Goal: Task Accomplishment & Management: Use online tool/utility

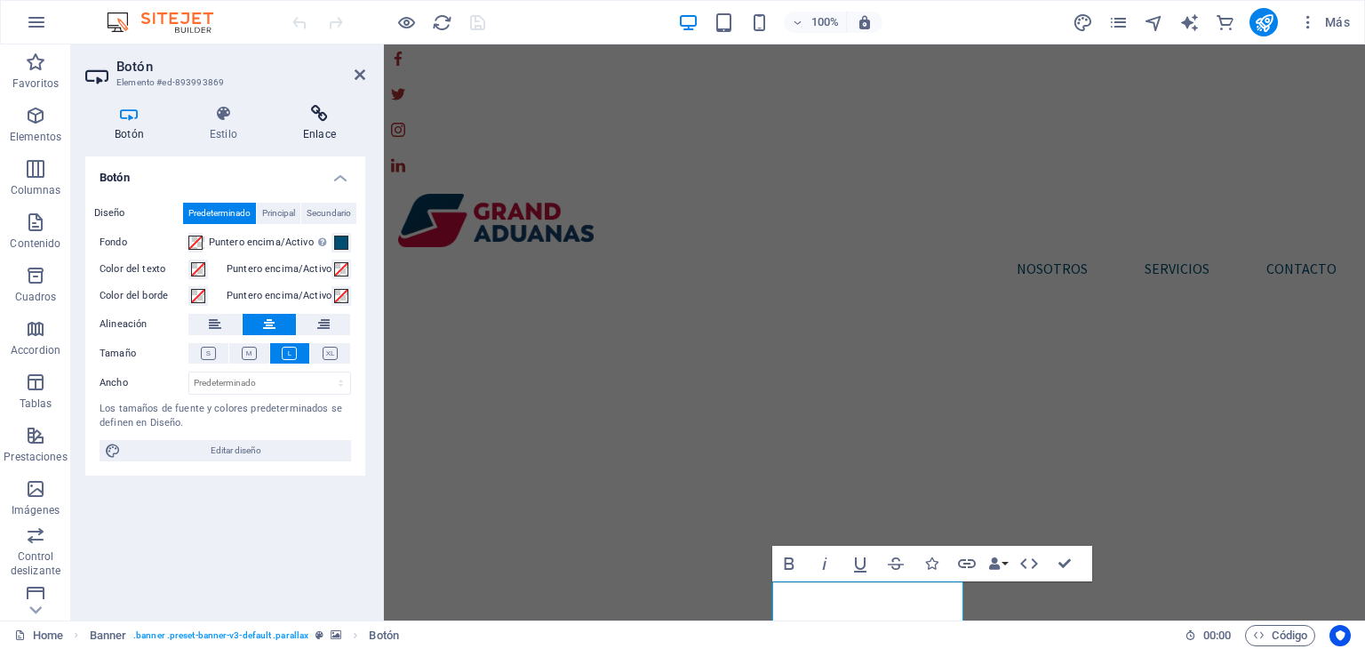
click at [310, 115] on icon at bounding box center [320, 114] width 92 height 18
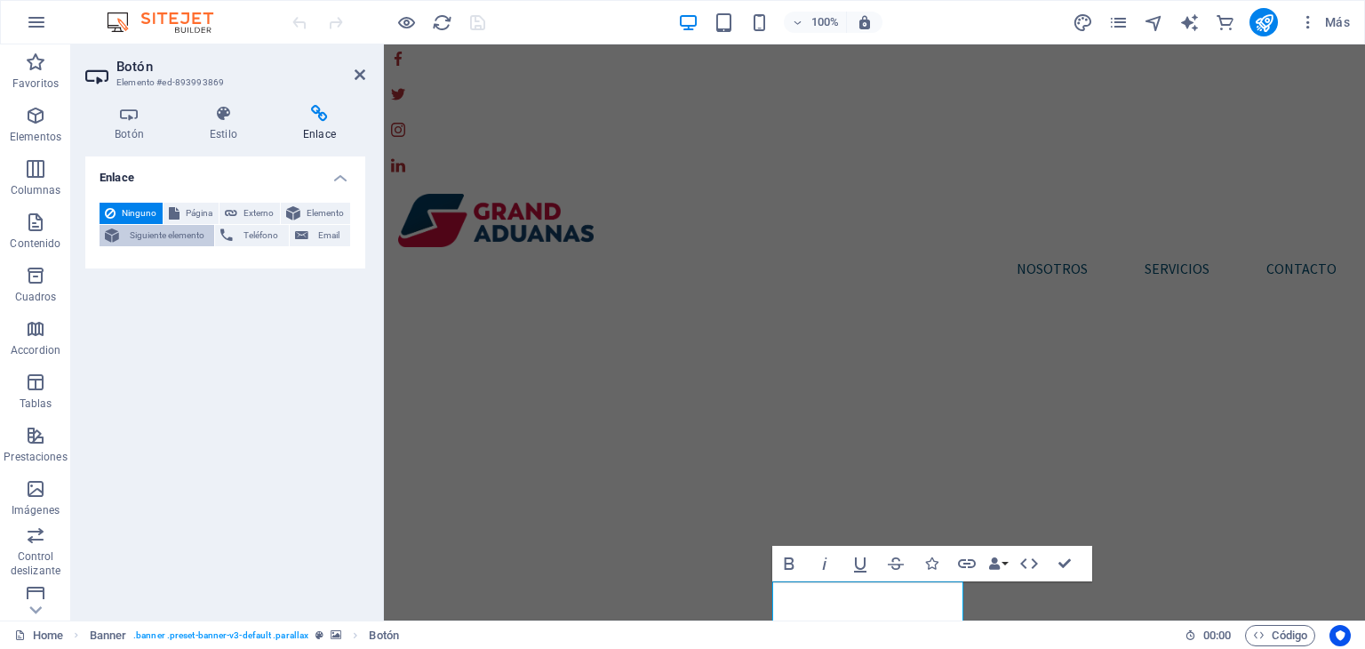
click at [189, 239] on span "Siguiente elemento" at bounding box center [166, 235] width 84 height 21
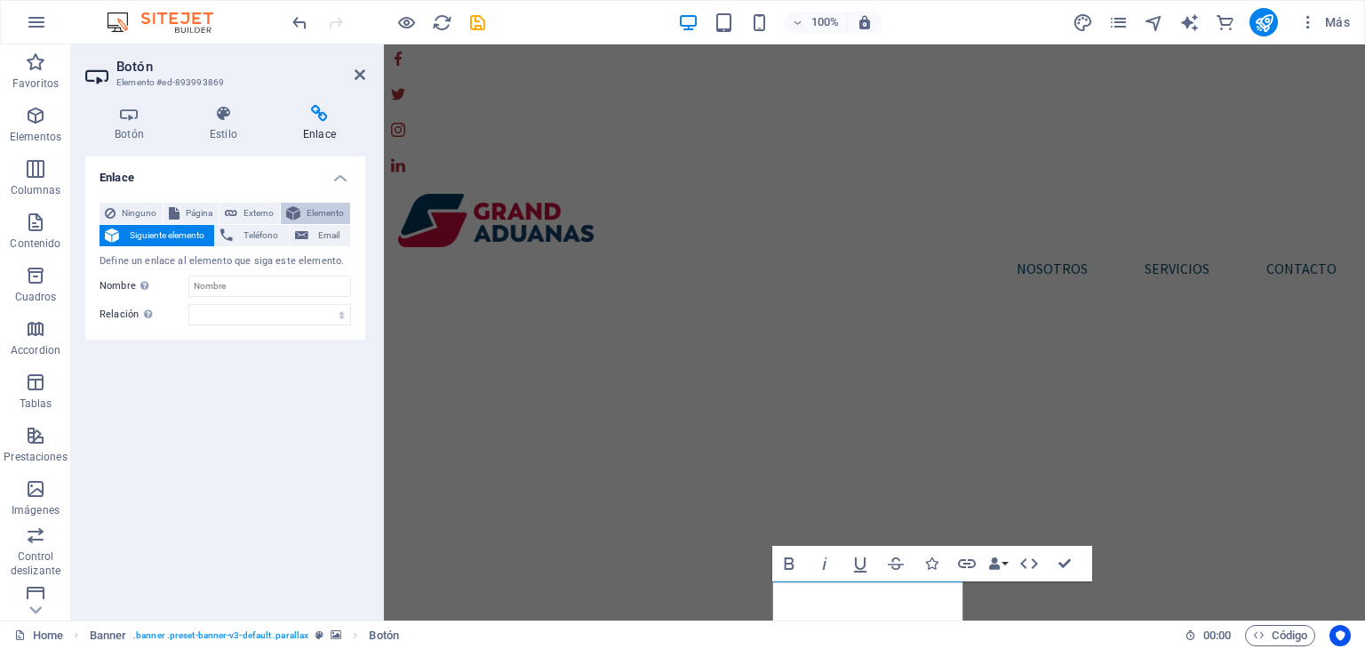
click at [300, 207] on button "Elemento" at bounding box center [315, 213] width 69 height 21
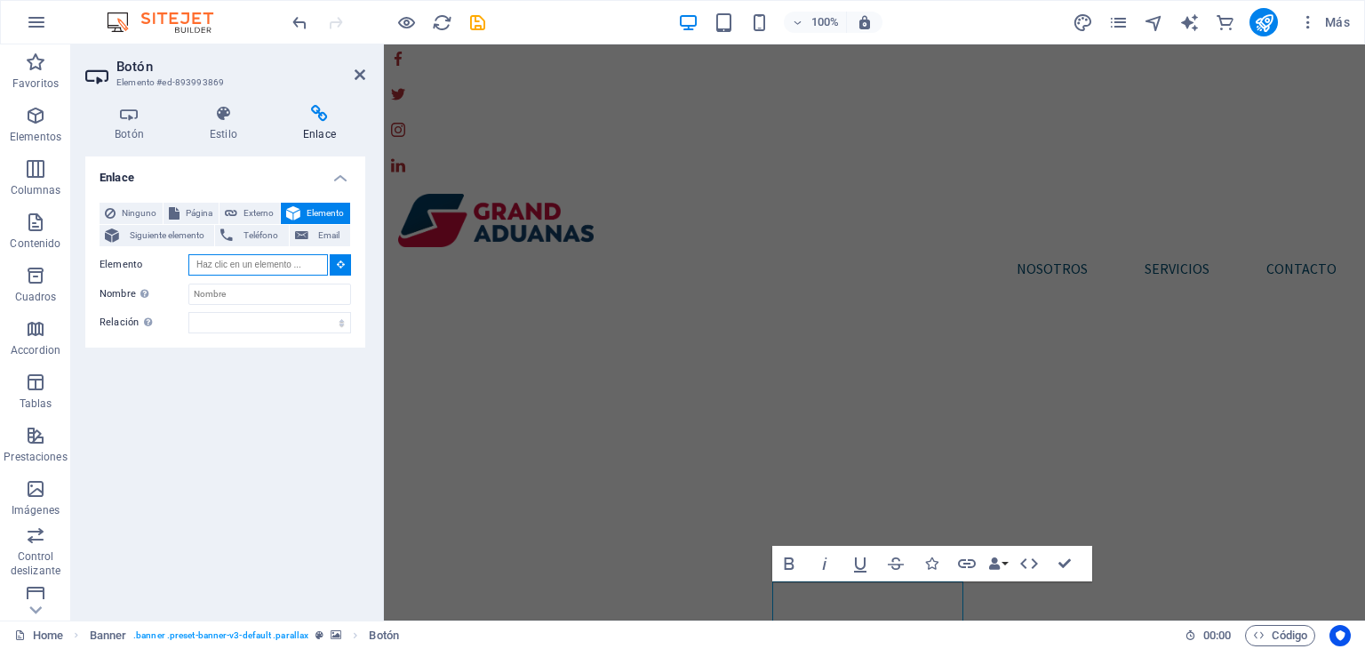
click at [295, 267] on input "Elemento" at bounding box center [258, 264] width 140 height 21
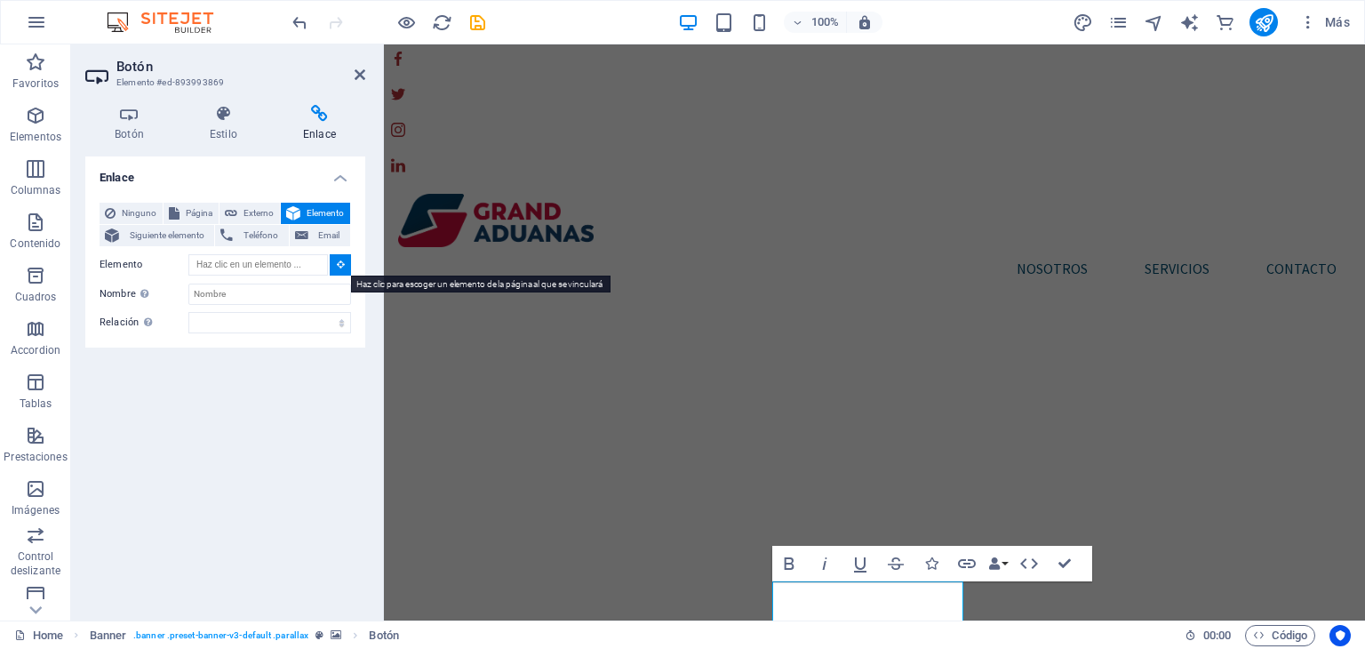
click at [331, 274] on button at bounding box center [340, 264] width 21 height 21
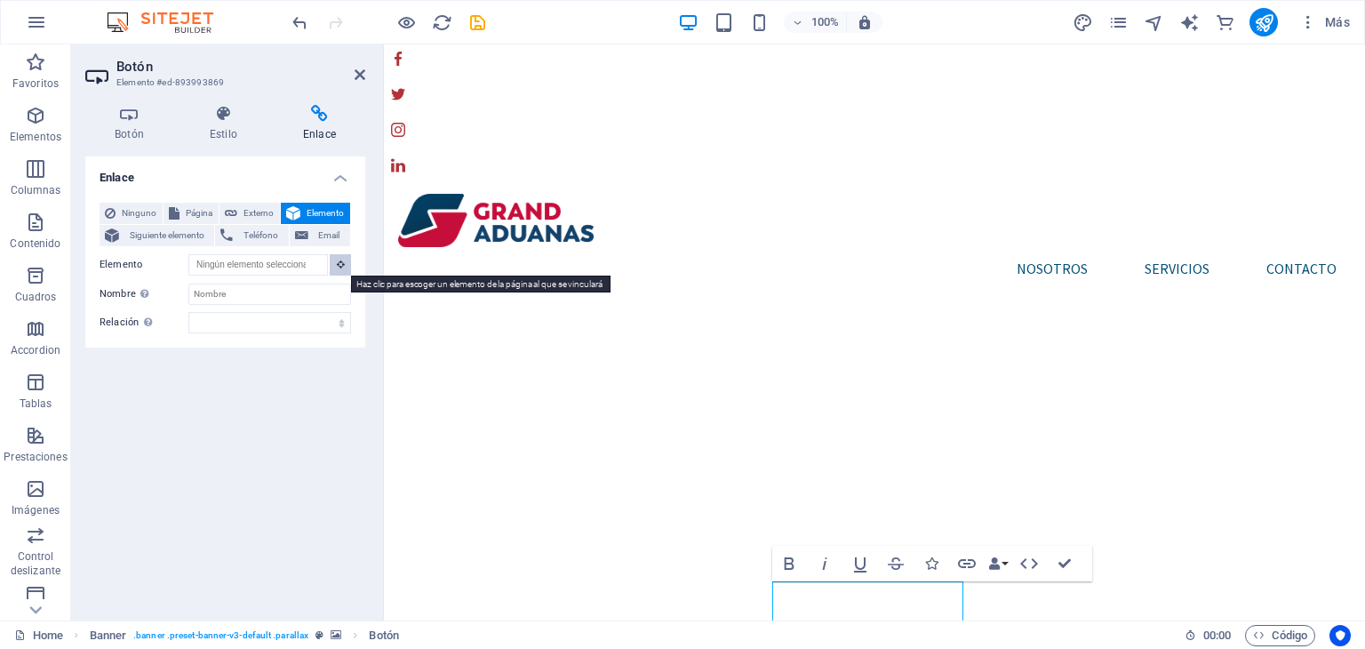
click at [331, 274] on button at bounding box center [340, 264] width 21 height 21
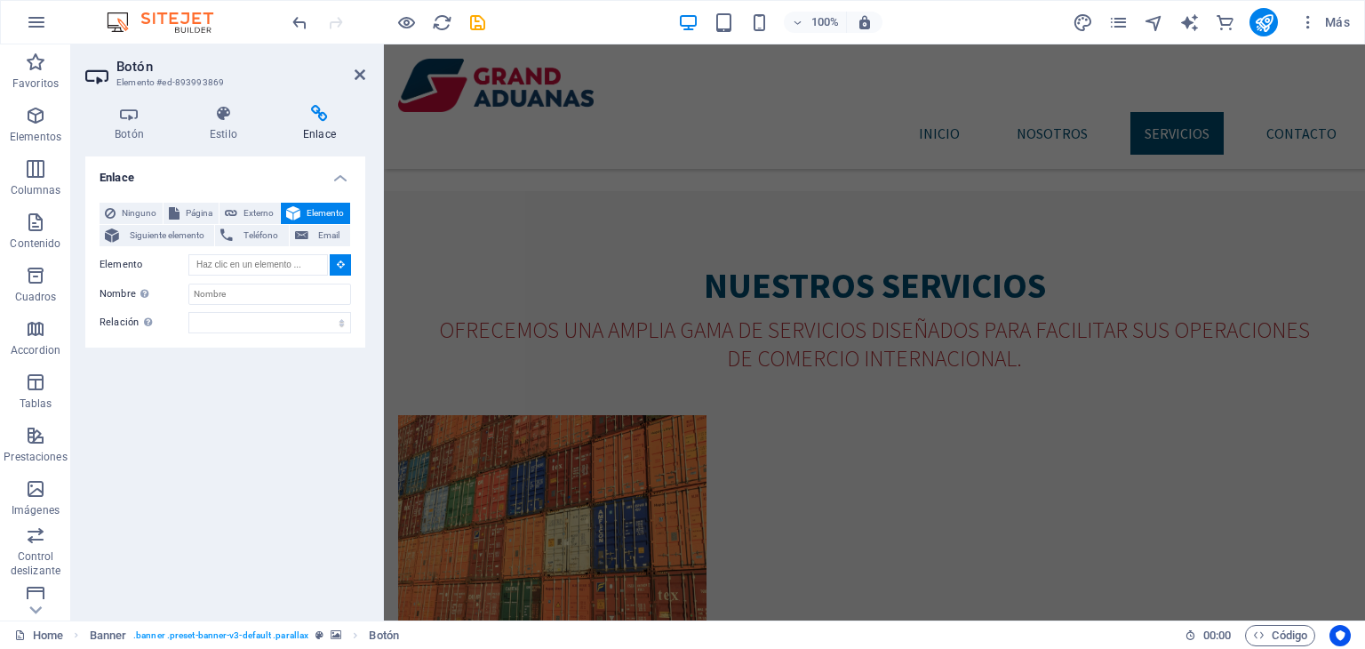
scroll to position [1937, 0]
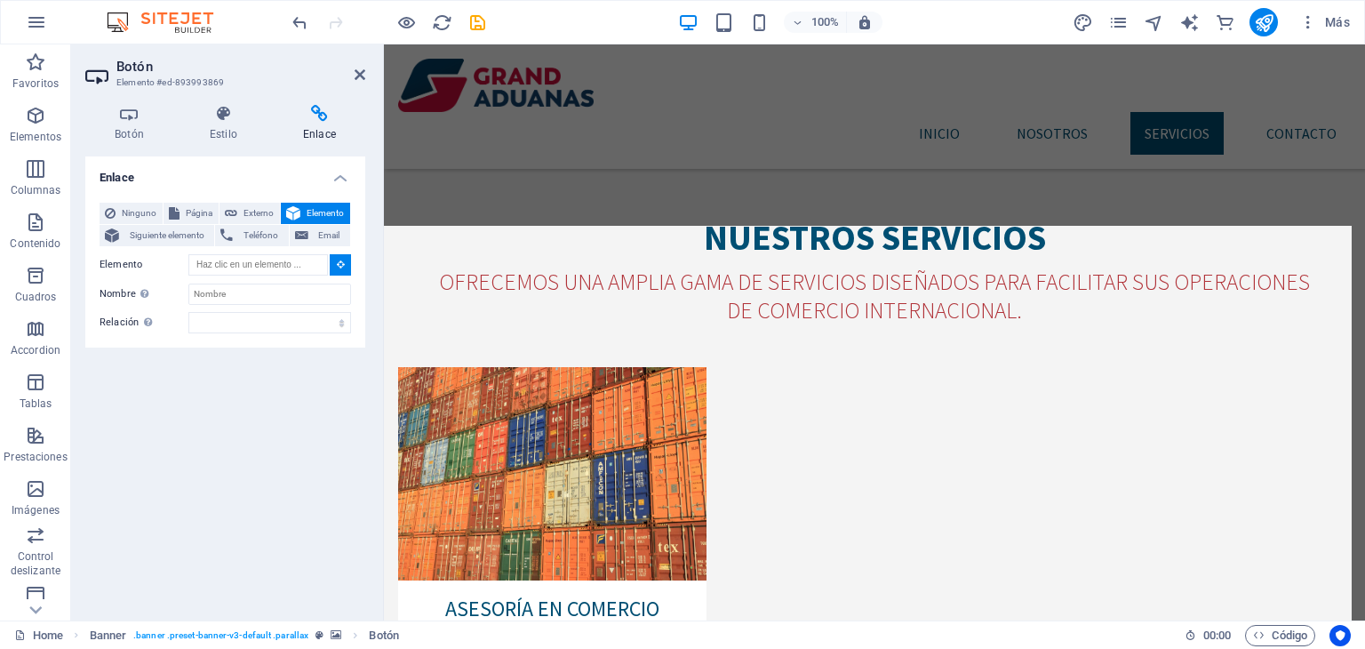
type input "#ed-893962089"
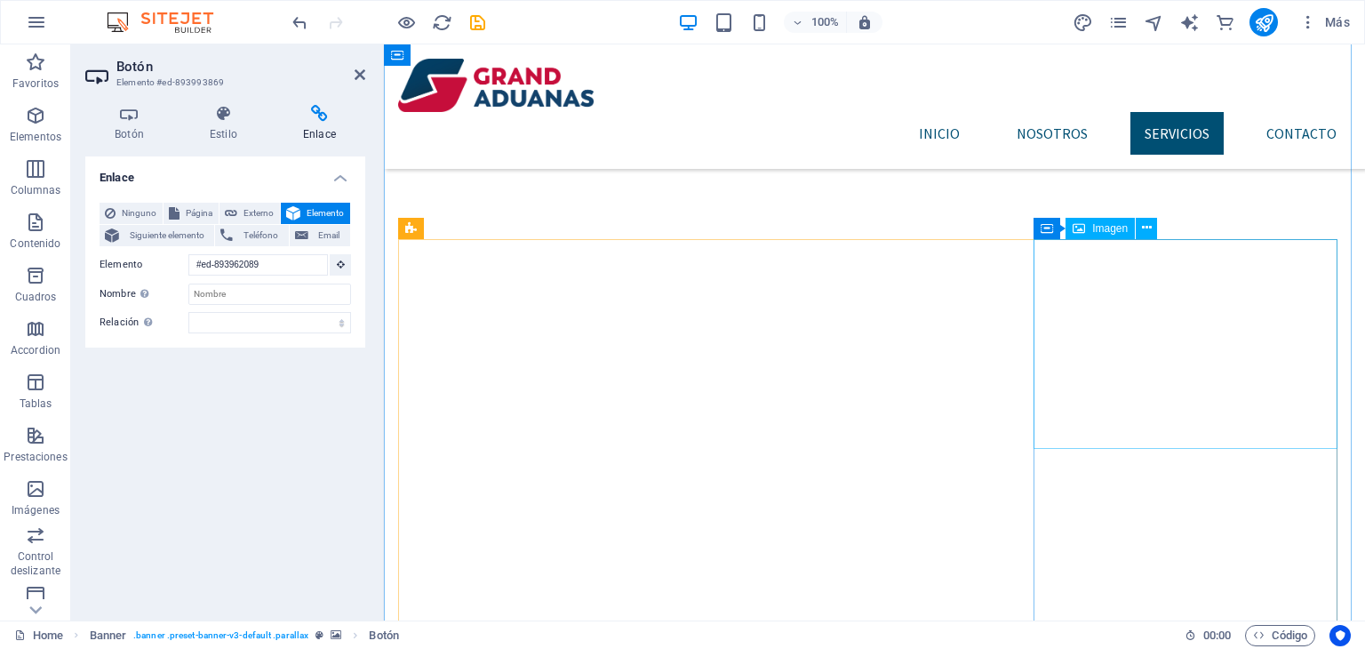
scroll to position [270, 0]
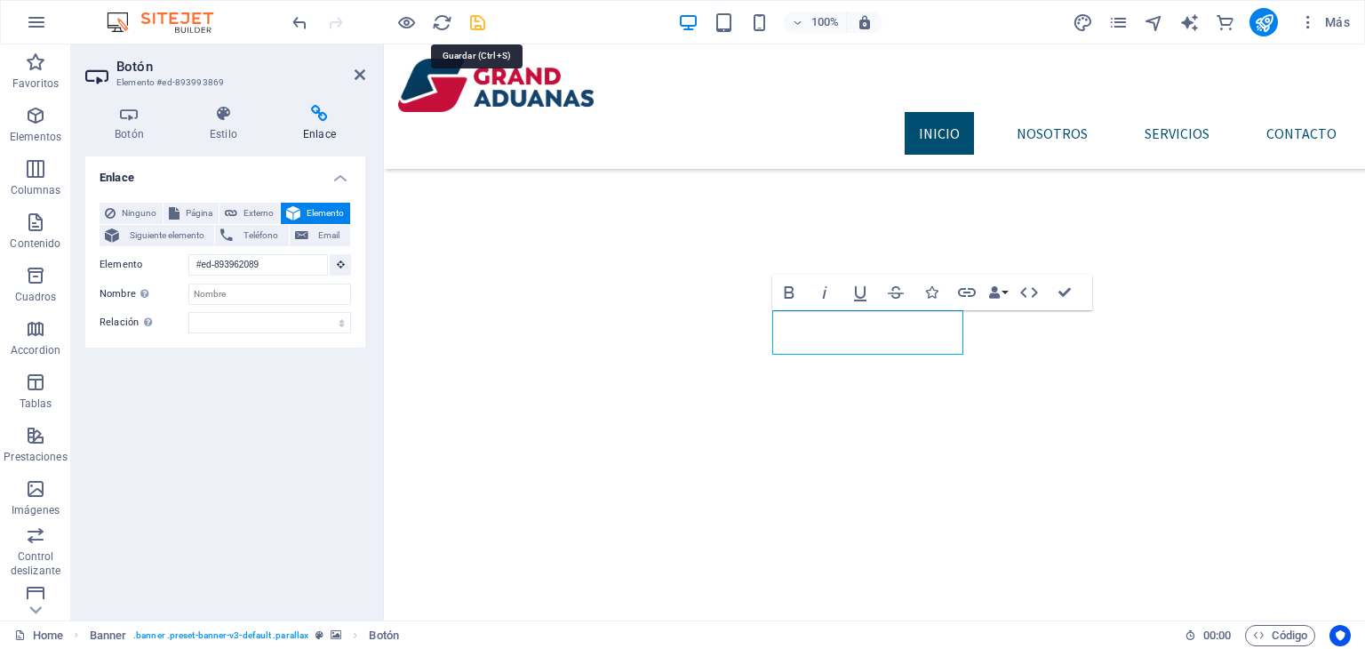
click at [478, 22] on icon "save" at bounding box center [477, 22] width 20 height 20
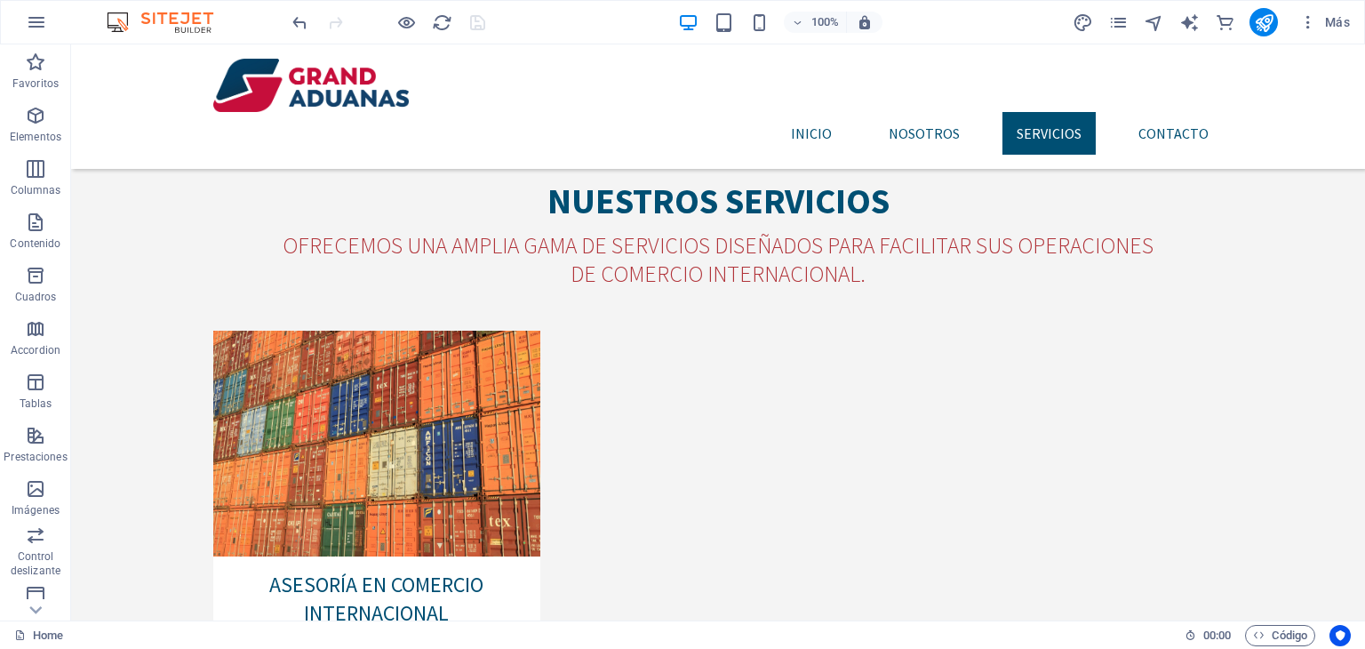
scroll to position [2030, 0]
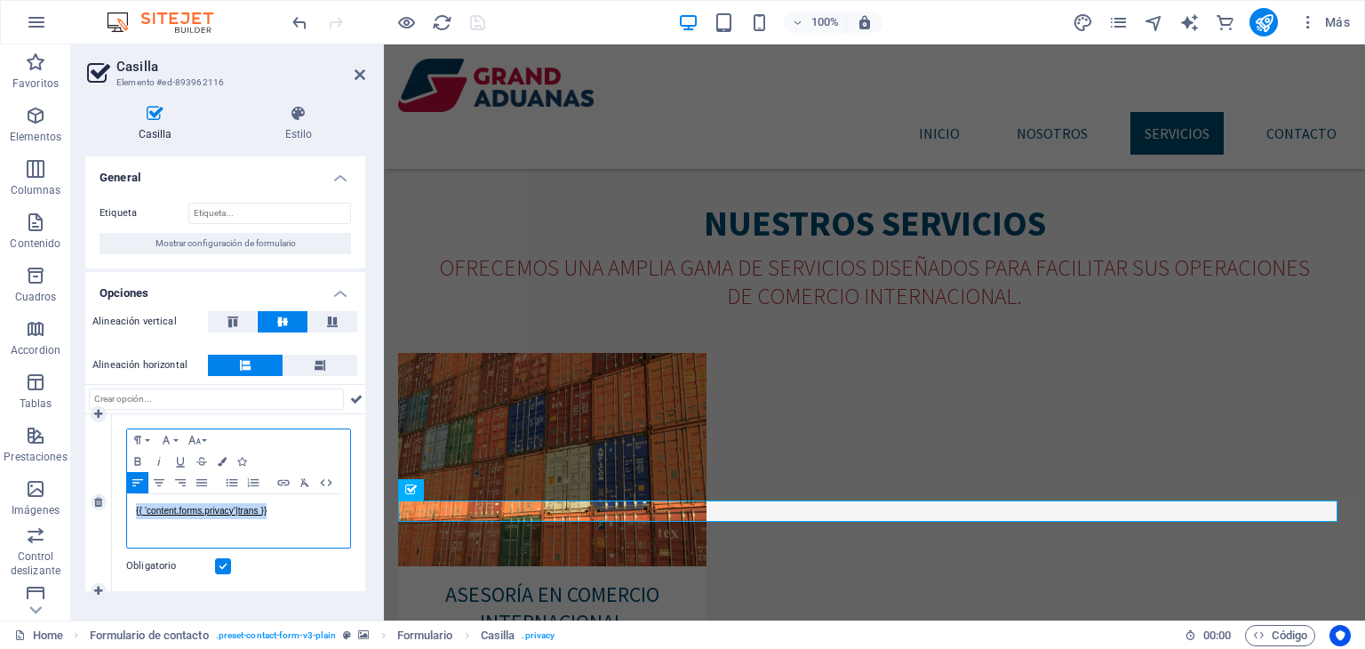
drag, startPoint x: 284, startPoint y: 504, endPoint x: 116, endPoint y: 506, distance: 168.8
click at [116, 506] on div "Paragraph Format Normal Heading 1 Heading 2 Heading 3 Heading 4 Heading 5 Headi…" at bounding box center [238, 502] width 253 height 177
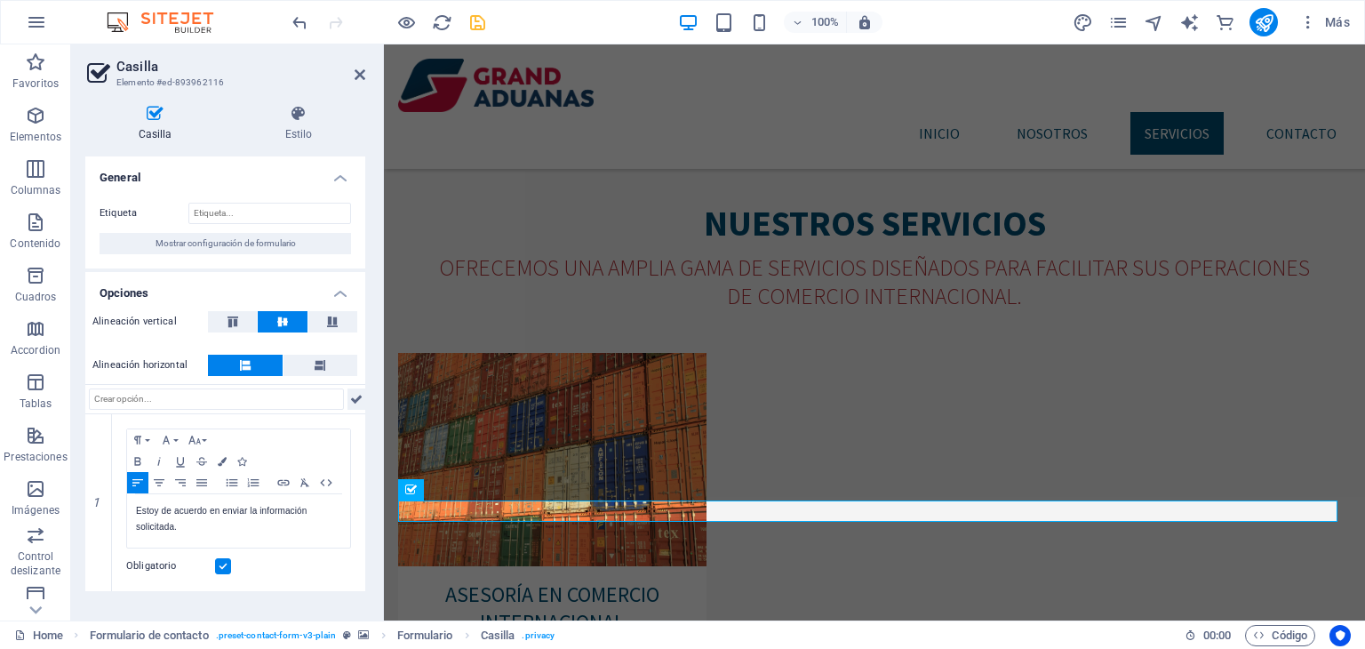
click at [351, 407] on icon at bounding box center [356, 398] width 12 height 21
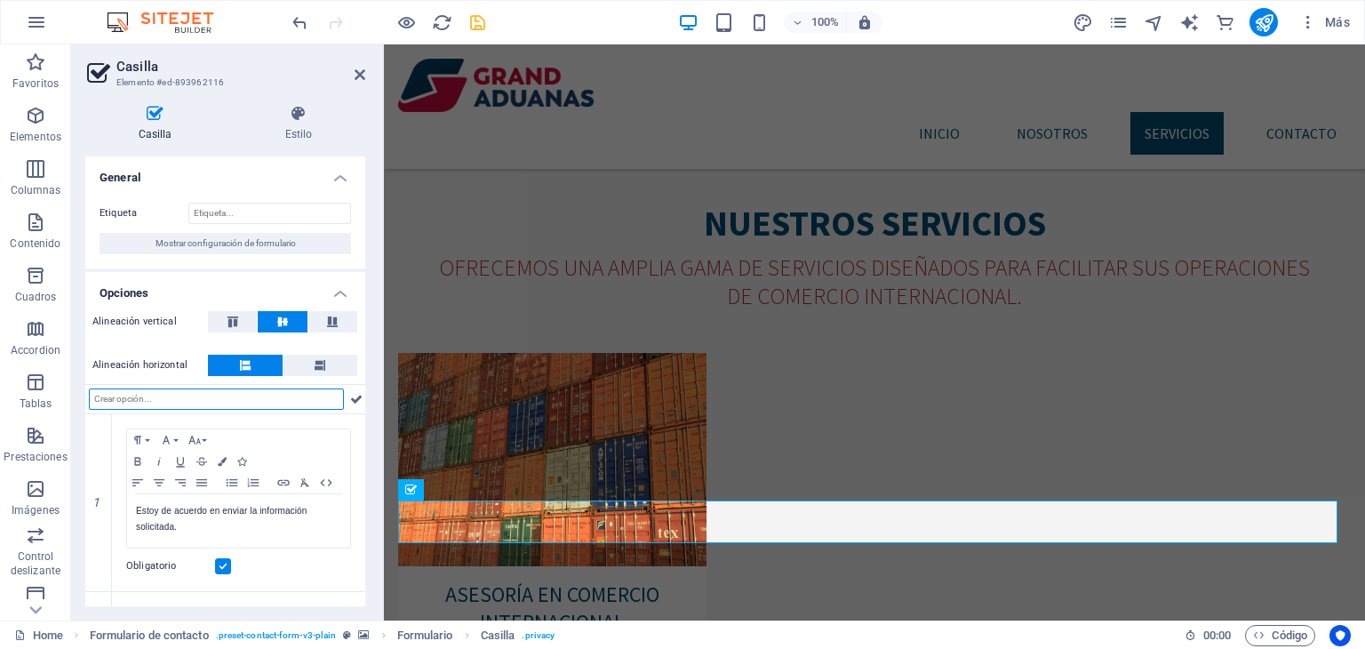
scroll to position [161, 0]
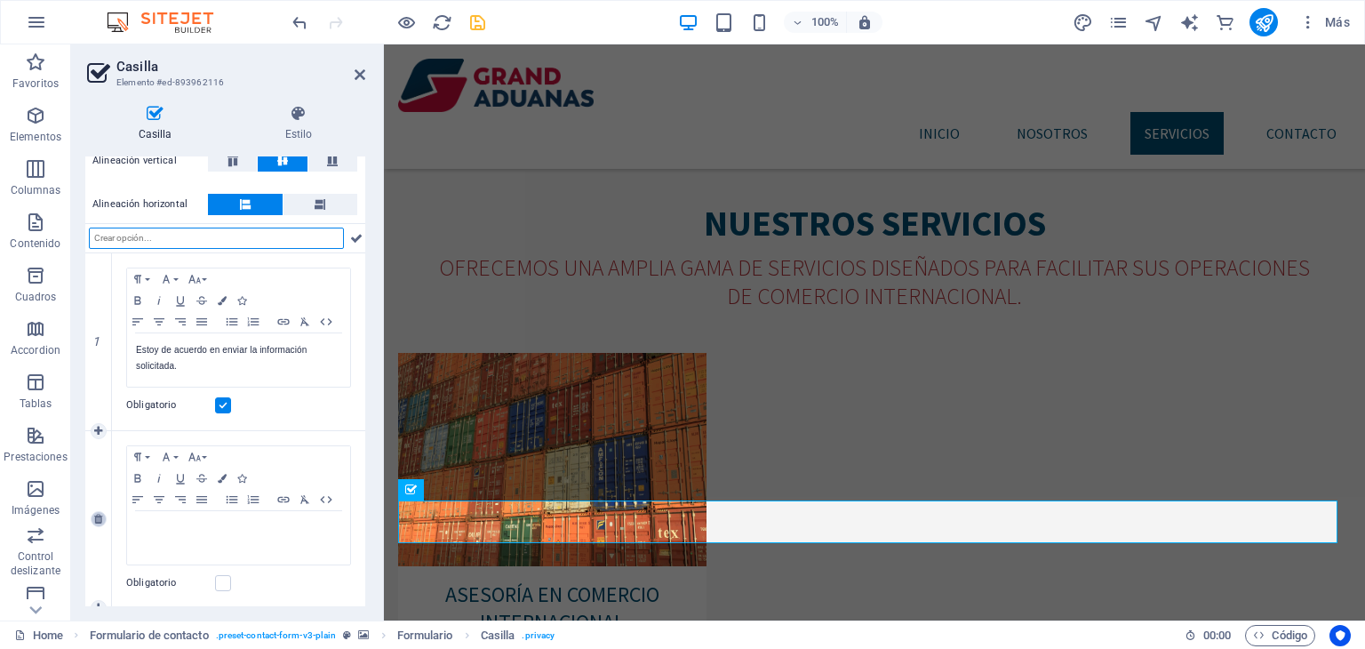
click at [91, 520] on link at bounding box center [99, 519] width 16 height 16
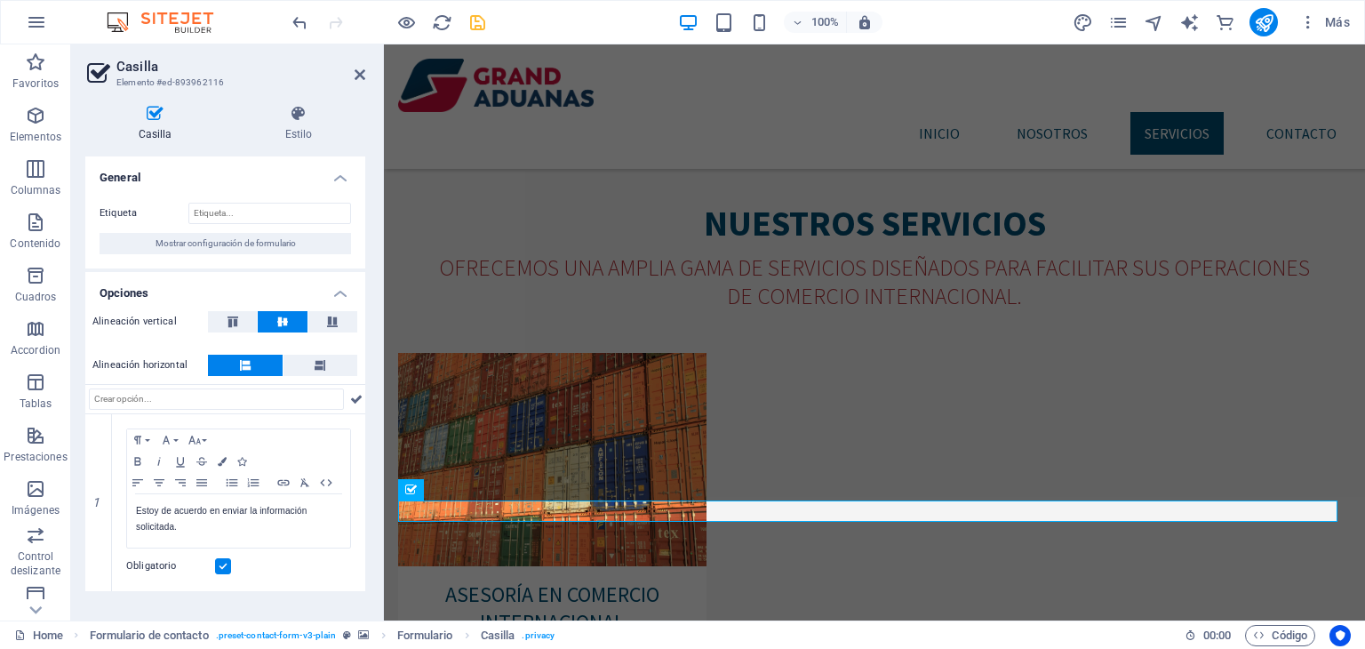
click at [320, 143] on div "Casilla Estilo General Etiqueta Mostrar configuración de formulario Opciones Al…" at bounding box center [225, 355] width 280 height 501
click at [295, 119] on icon at bounding box center [298, 114] width 133 height 18
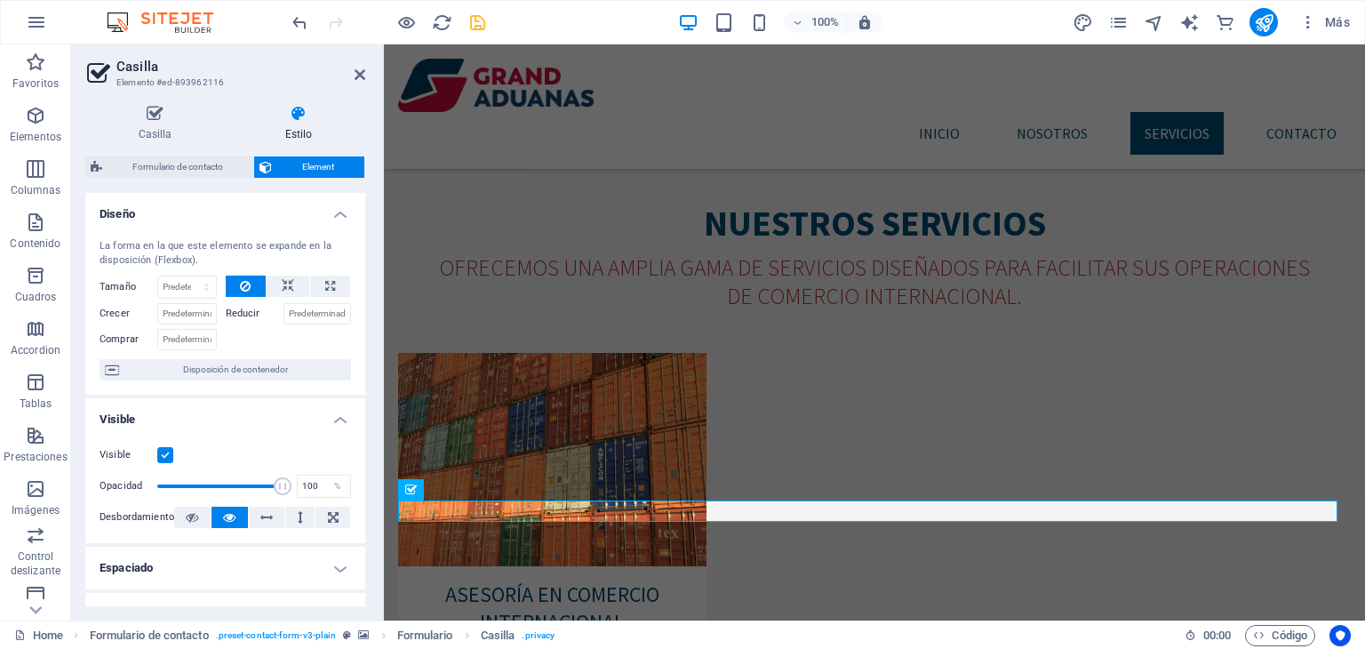
scroll to position [352, 0]
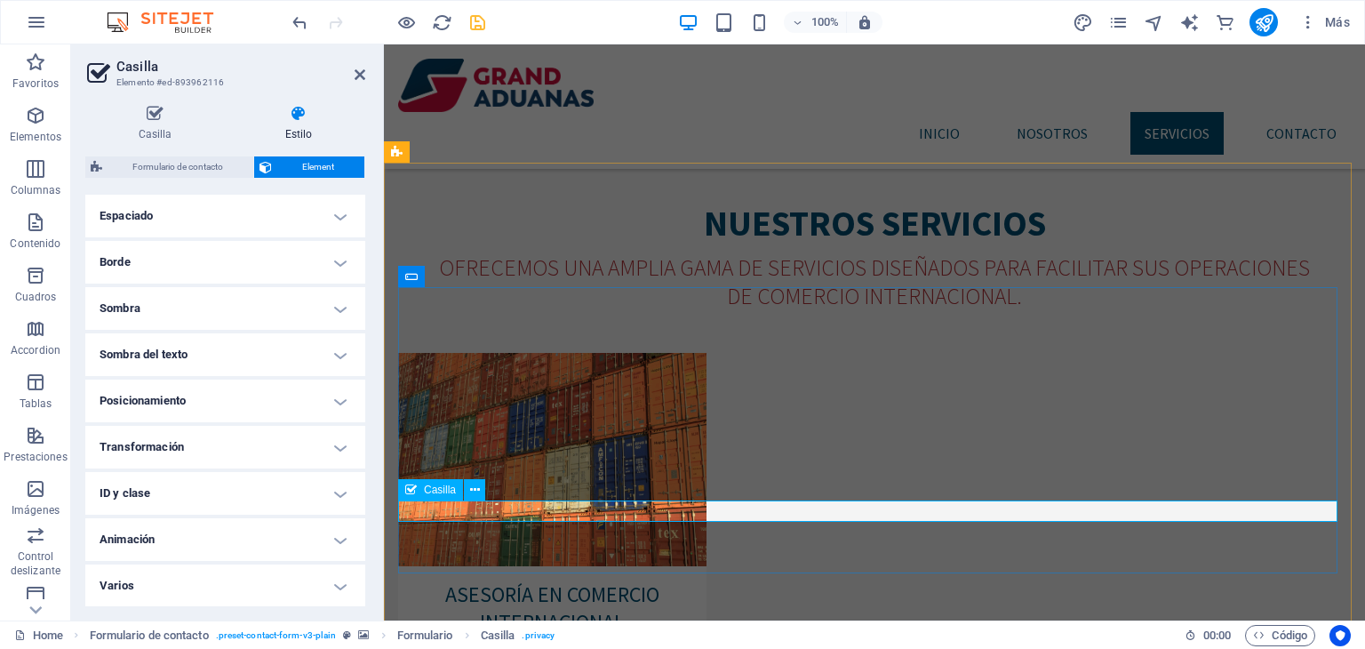
click at [156, 127] on h4 "Casilla" at bounding box center [158, 123] width 147 height 37
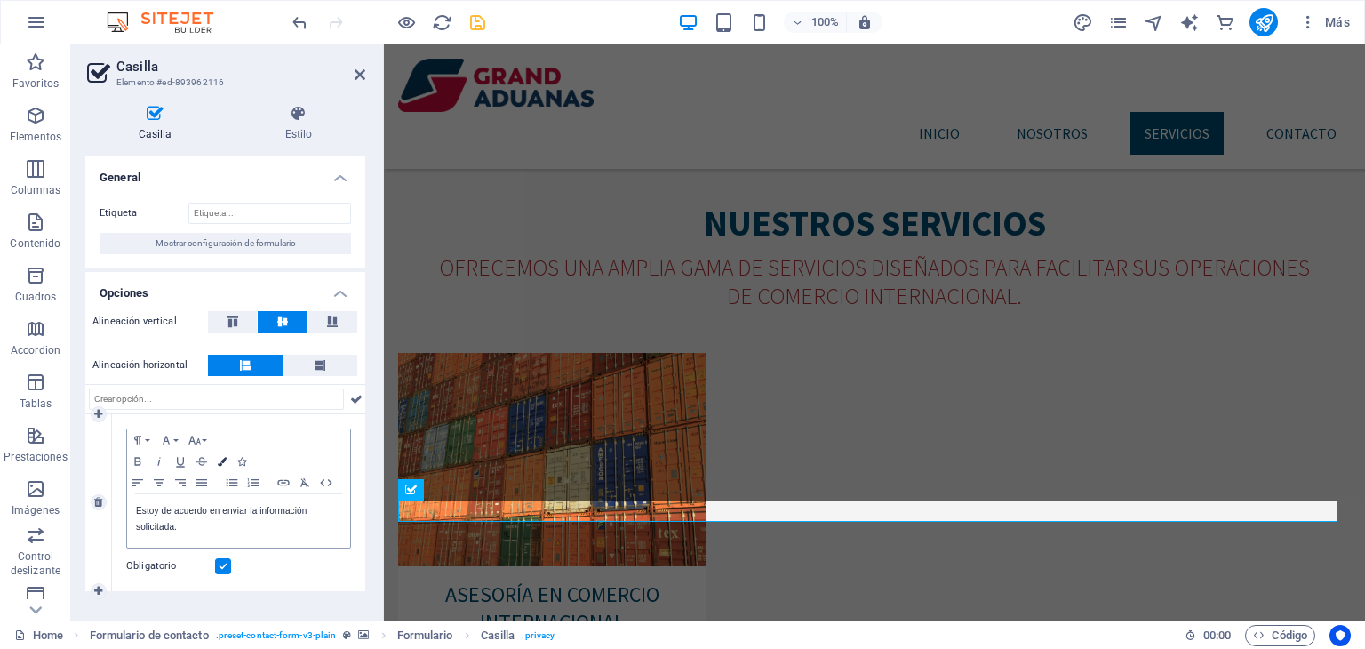
click at [220, 459] on icon "button" at bounding box center [222, 461] width 9 height 9
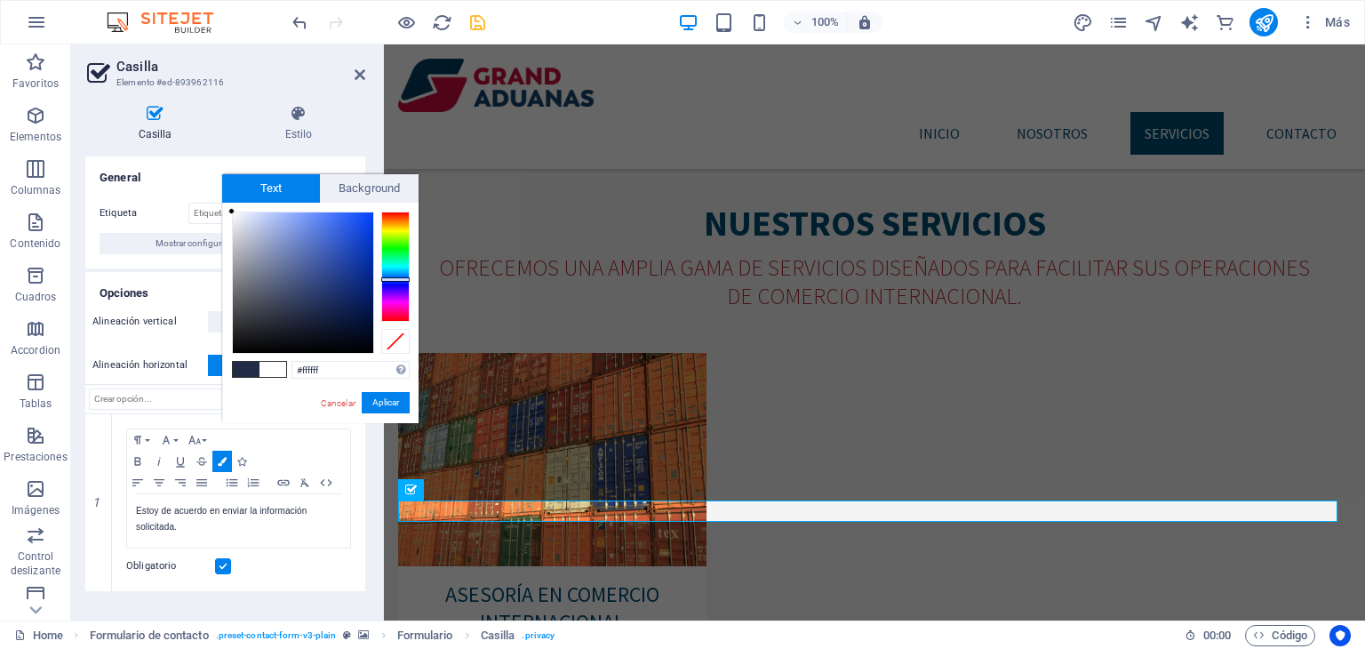
drag, startPoint x: 267, startPoint y: 305, endPoint x: 227, endPoint y: 106, distance: 203.0
click at [227, 106] on body "Grand Aduanas Home (es) Favoritos Elementos Columnas Contenido Cuadros Accordio…" at bounding box center [682, 324] width 1365 height 649
click at [392, 405] on button "Aplicar" at bounding box center [386, 402] width 48 height 21
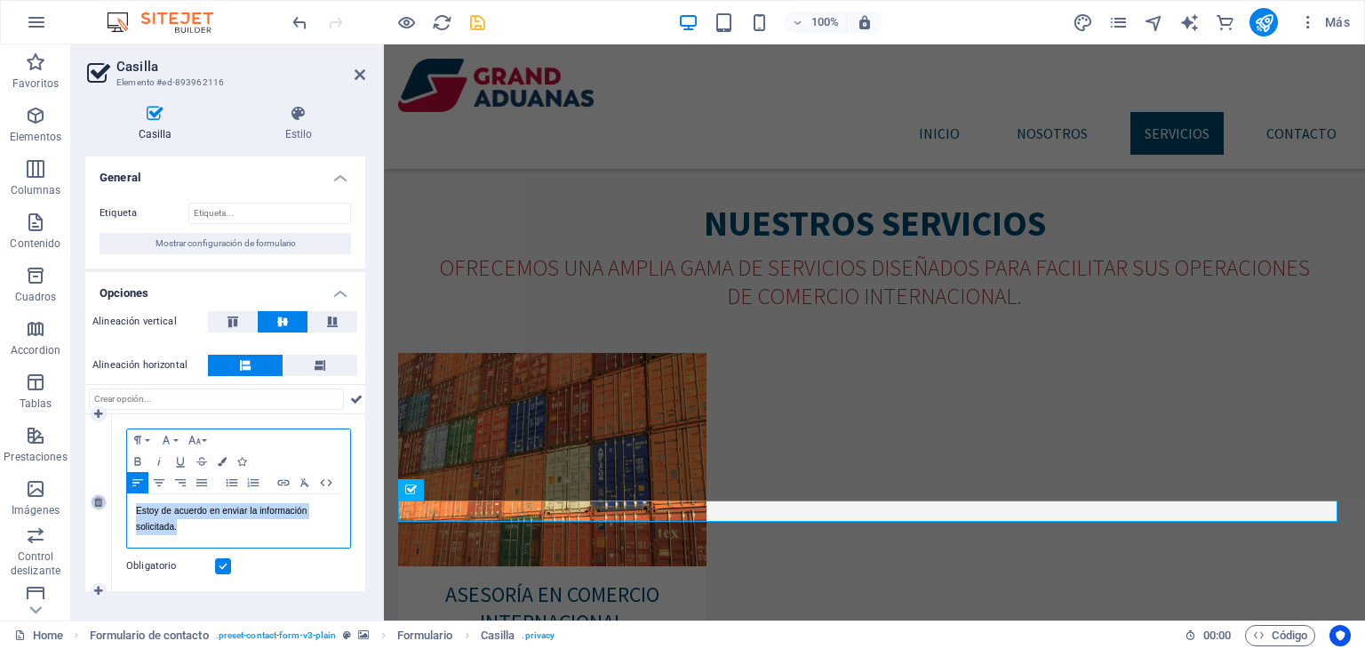
drag, startPoint x: 211, startPoint y: 530, endPoint x: 94, endPoint y: 495, distance: 121.5
click at [94, 495] on div "1 Paragraph Format Normal Heading 1 Heading 2 Heading 3 Heading 4 Heading 5 Hea…" at bounding box center [225, 502] width 280 height 177
click at [225, 459] on icon "button" at bounding box center [222, 461] width 9 height 9
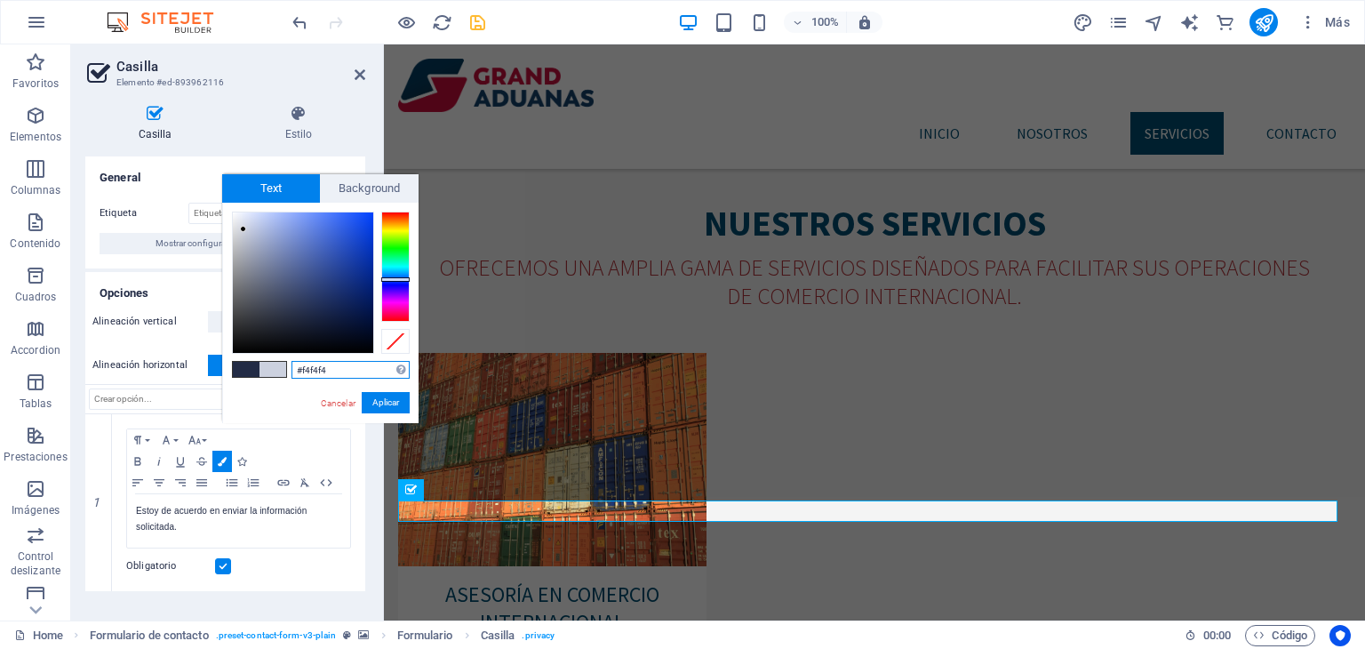
type input "#ffffff"
drag, startPoint x: 245, startPoint y: 230, endPoint x: 194, endPoint y: 161, distance: 86.4
click at [194, 161] on body "Grand Aduanas Home (es) Favoritos Elementos Columnas Contenido Cuadros Accordio…" at bounding box center [682, 324] width 1365 height 649
click at [282, 197] on span "Text" at bounding box center [271, 188] width 99 height 28
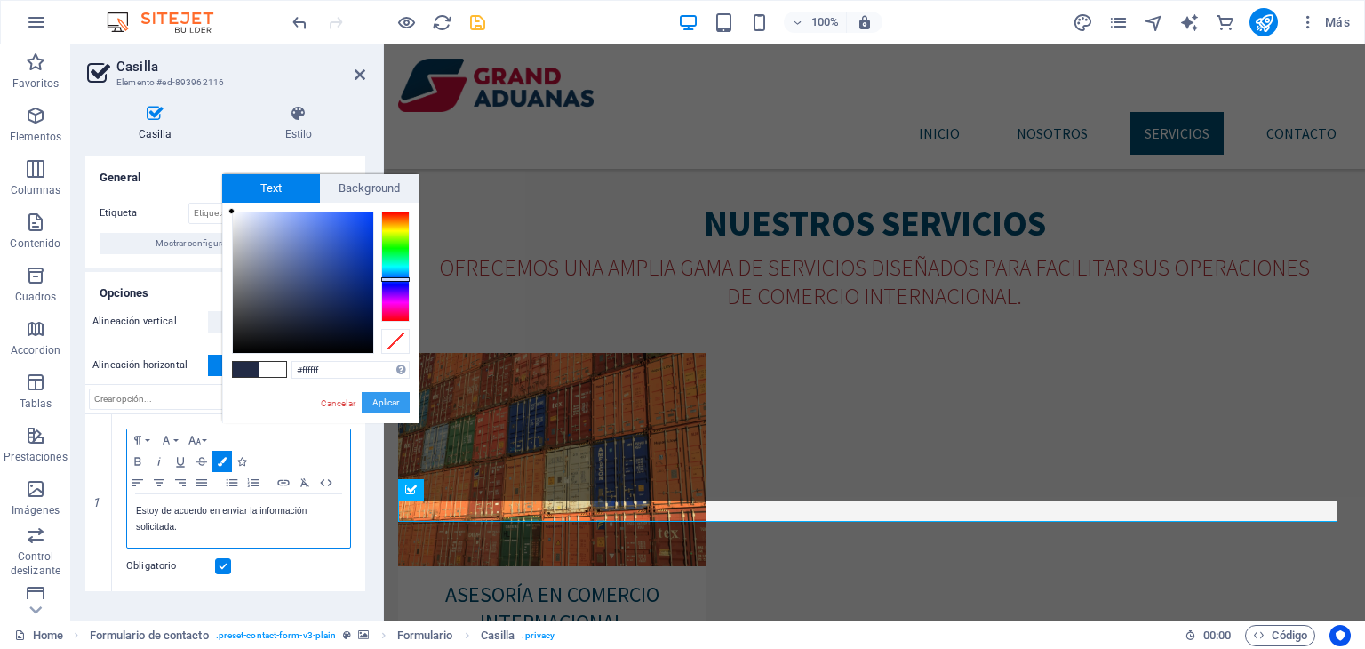
click at [375, 408] on button "Aplicar" at bounding box center [386, 402] width 48 height 21
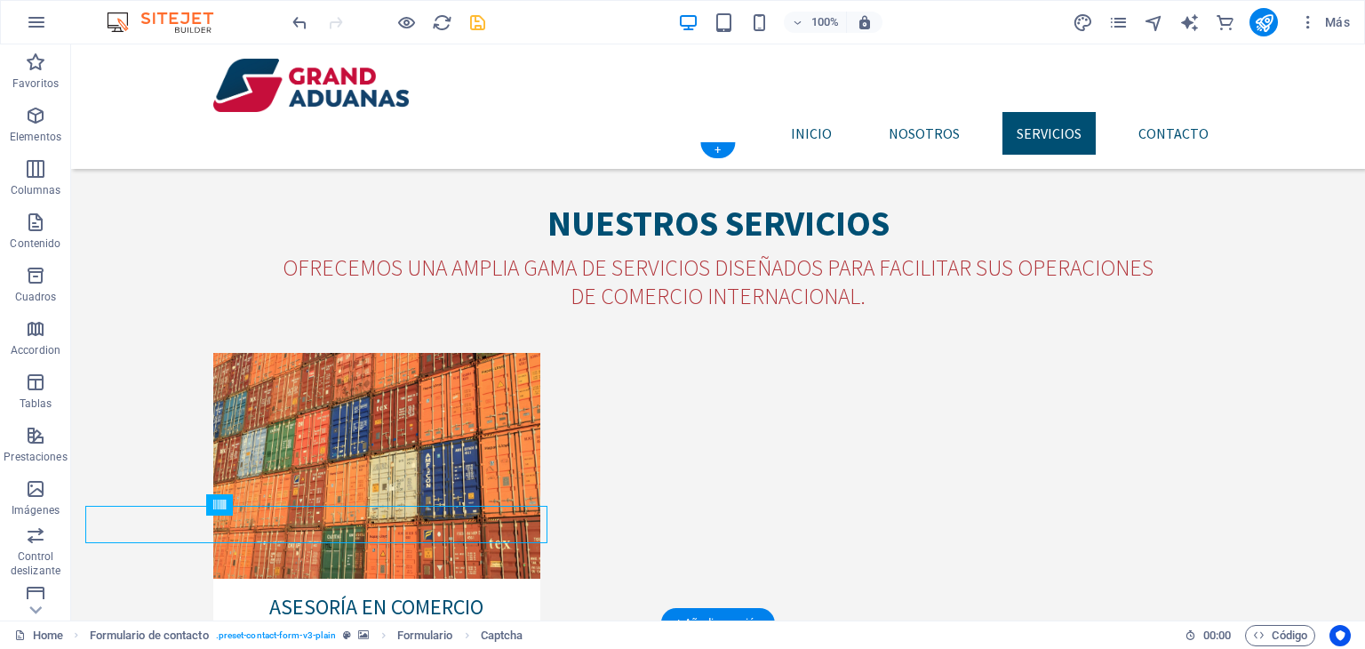
scroll to position [2030, 0]
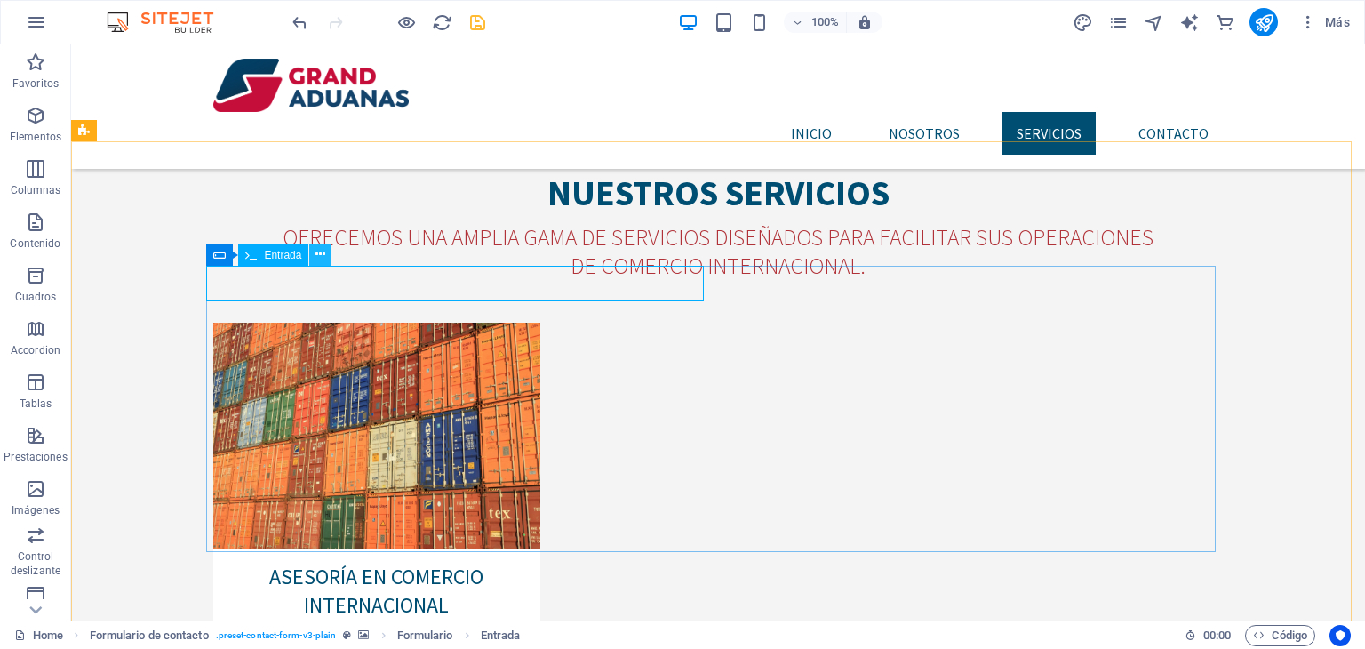
click at [321, 253] on icon at bounding box center [320, 254] width 10 height 19
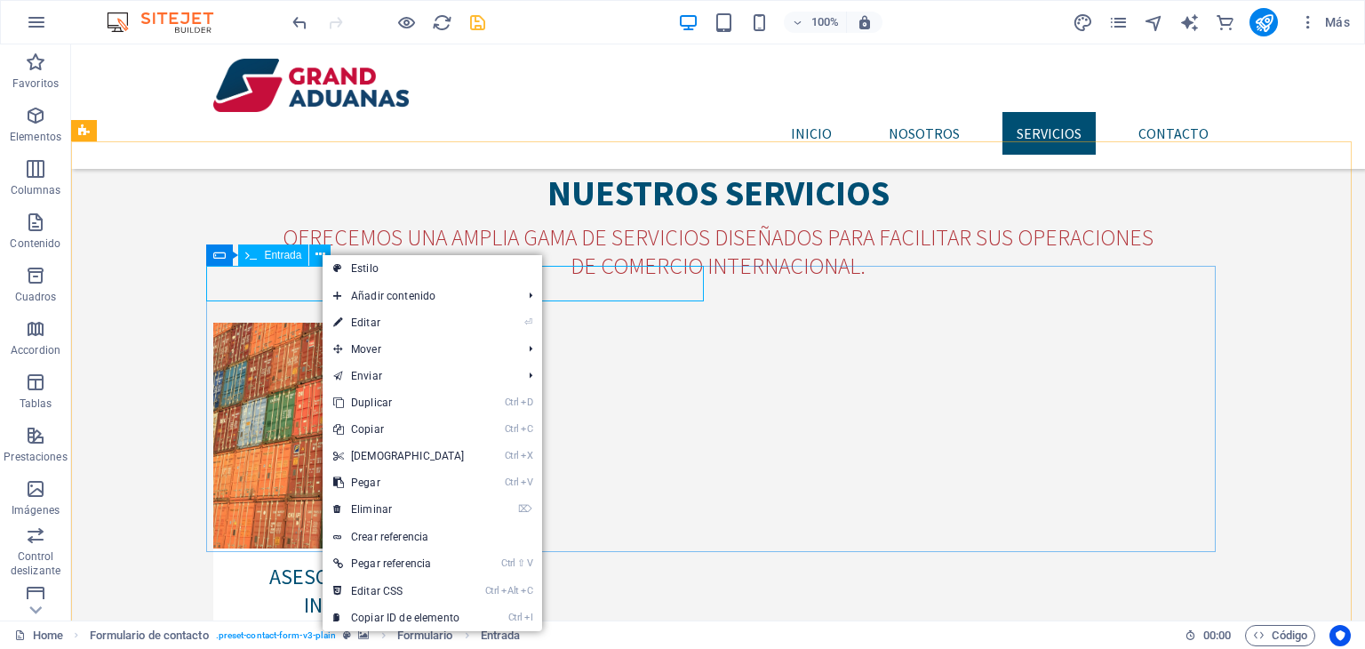
click at [264, 247] on div "Entrada" at bounding box center [273, 254] width 70 height 21
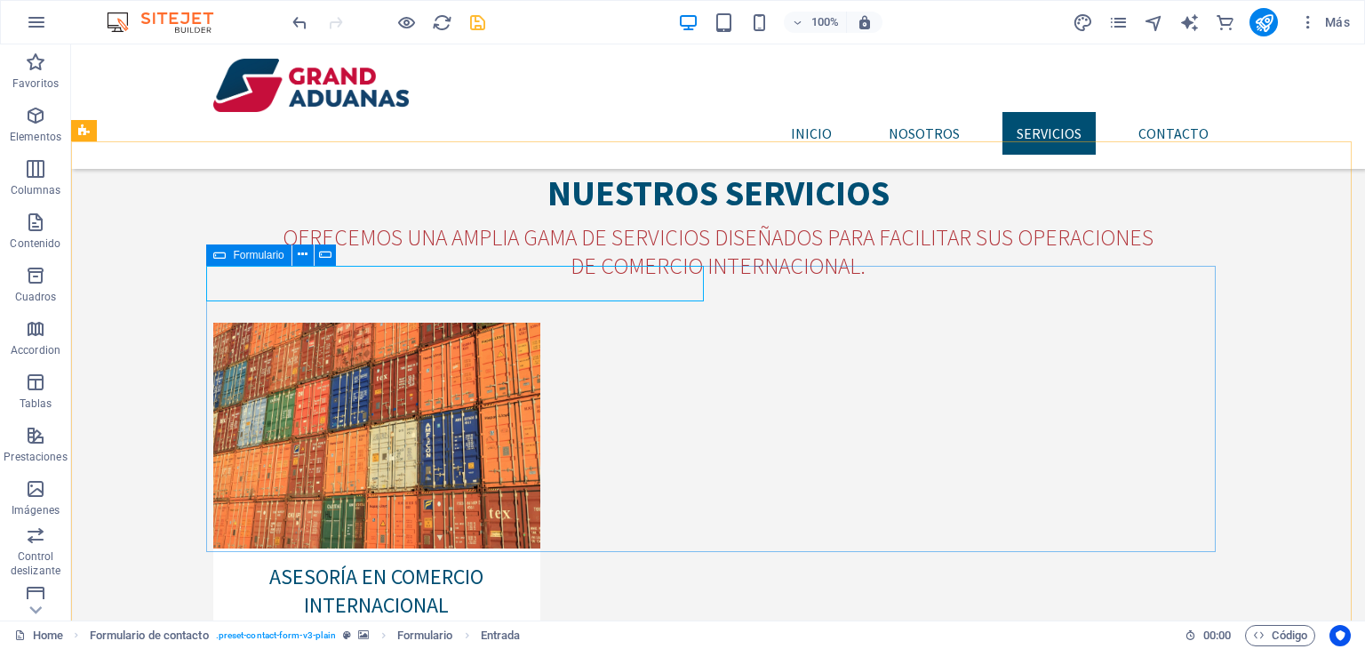
click at [210, 266] on div "Formulario" at bounding box center [276, 255] width 140 height 22
click at [218, 261] on icon at bounding box center [219, 254] width 12 height 21
click at [228, 256] on div "Formulario" at bounding box center [248, 254] width 84 height 21
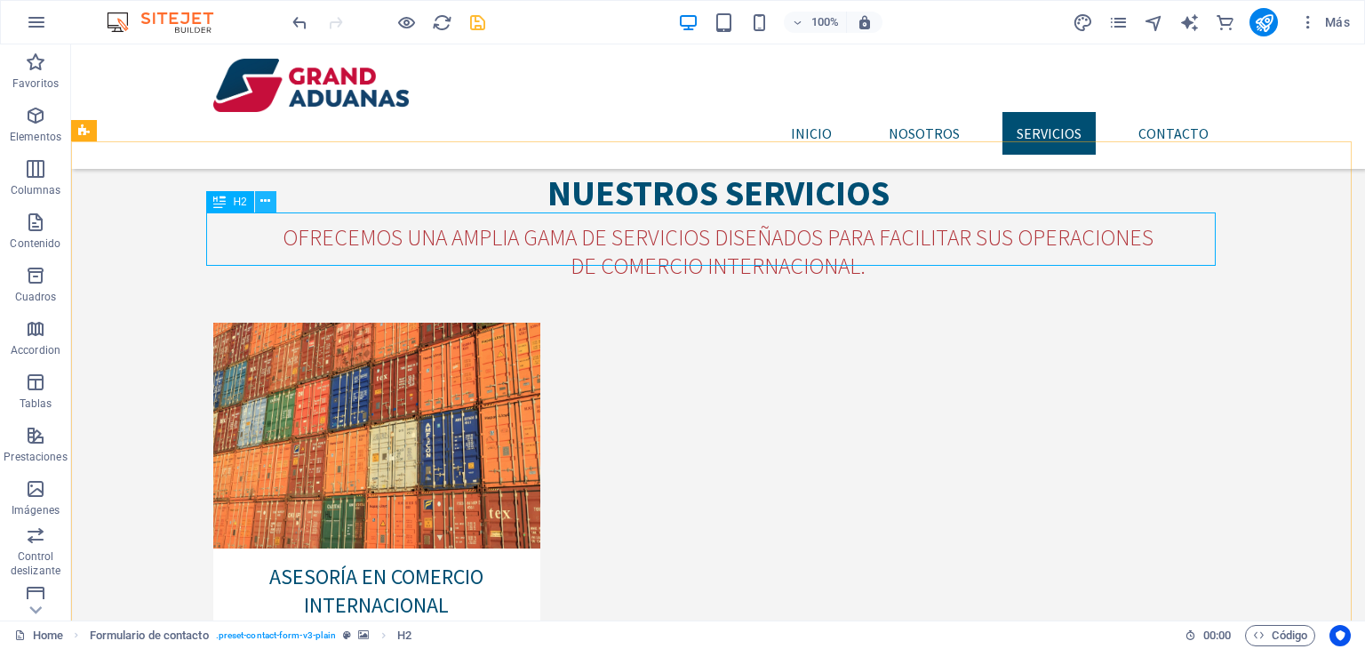
click at [267, 204] on icon at bounding box center [265, 201] width 10 height 19
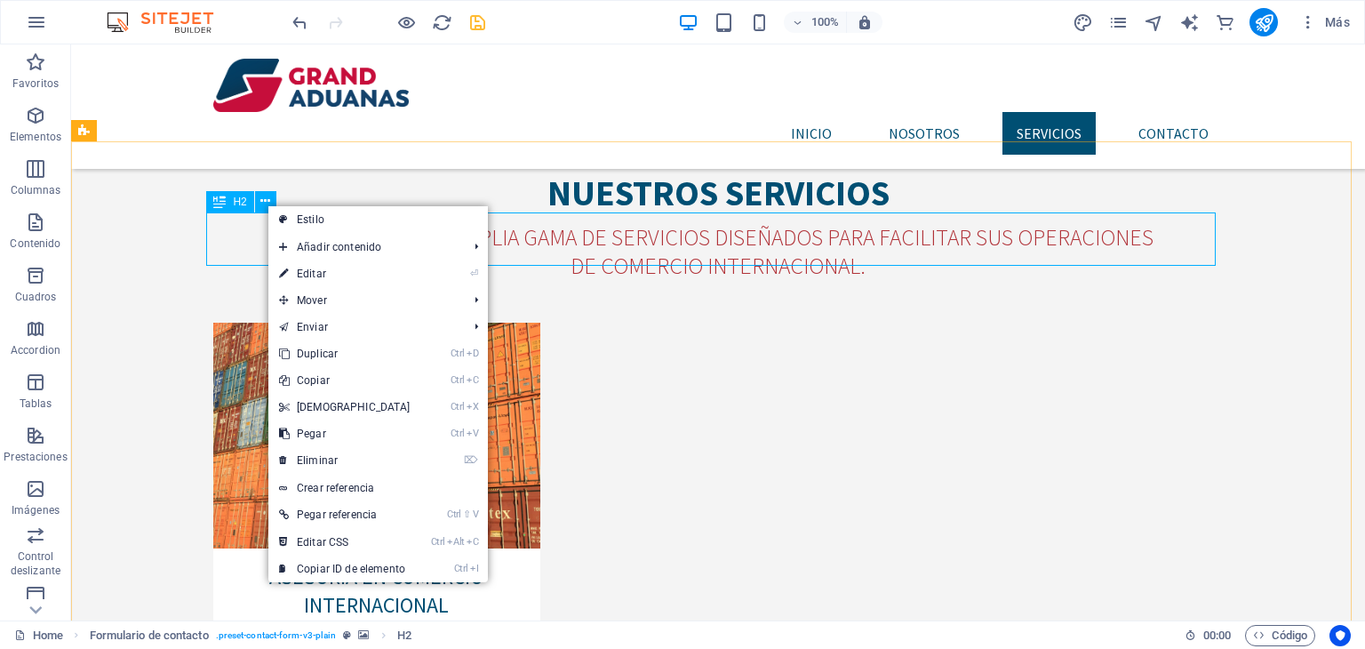
click at [241, 204] on span "H2" at bounding box center [239, 201] width 13 height 11
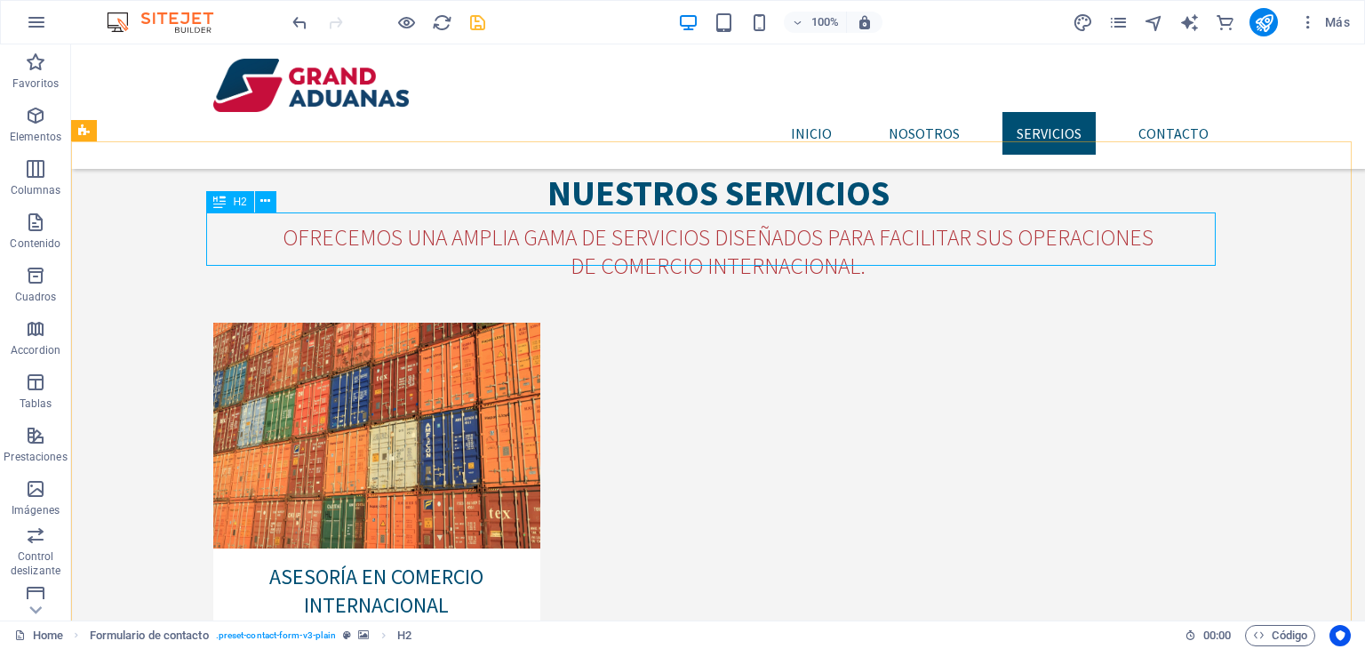
click at [228, 203] on div "H2" at bounding box center [229, 201] width 47 height 21
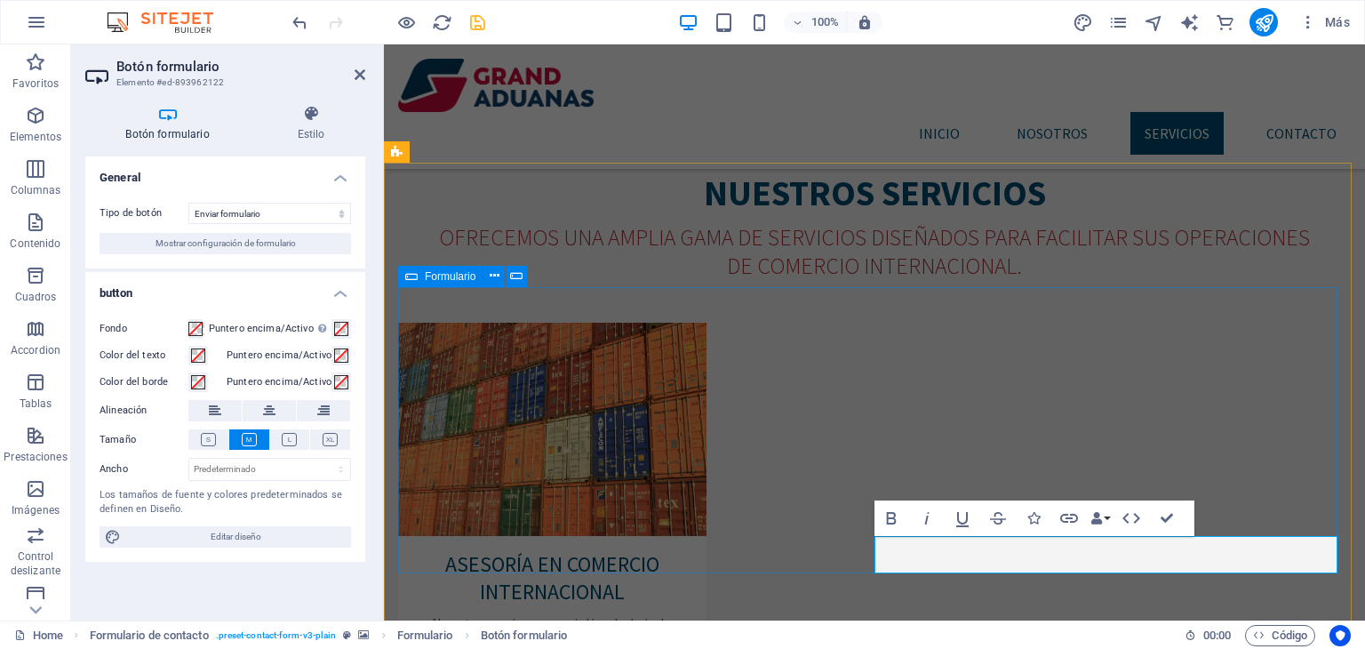
scroll to position [2000, 0]
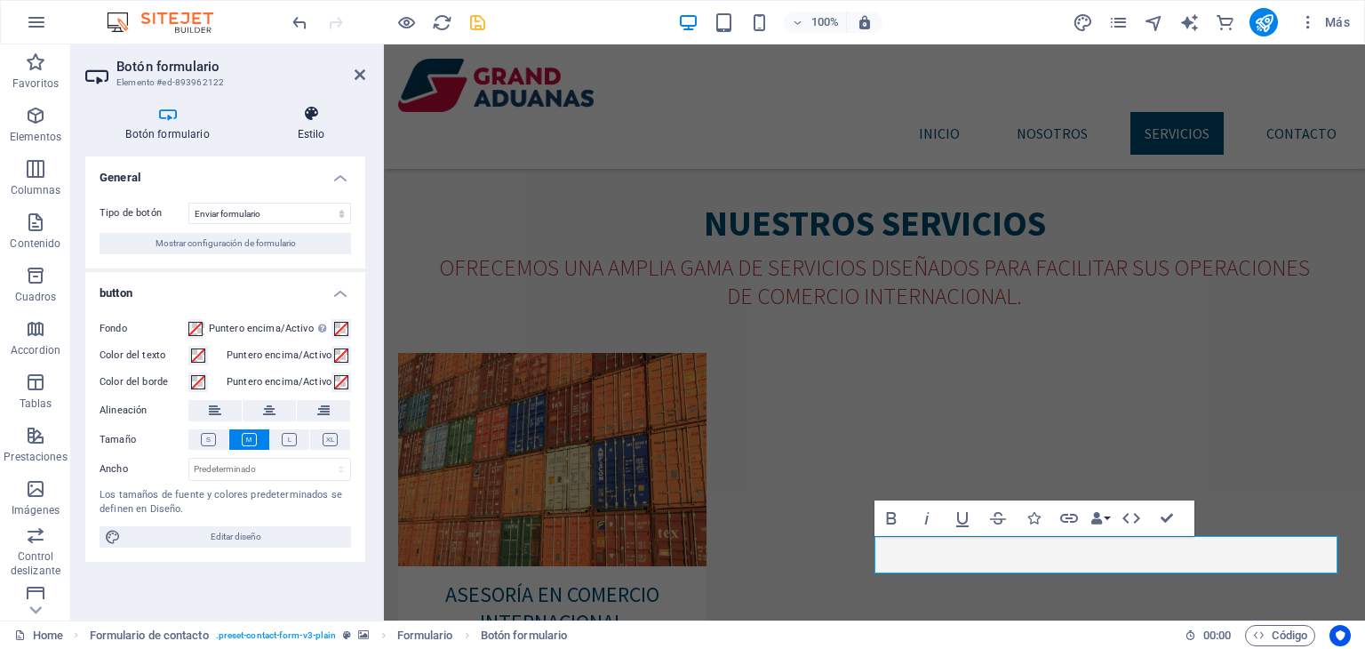
click at [312, 136] on h4 "Estilo" at bounding box center [311, 123] width 108 height 37
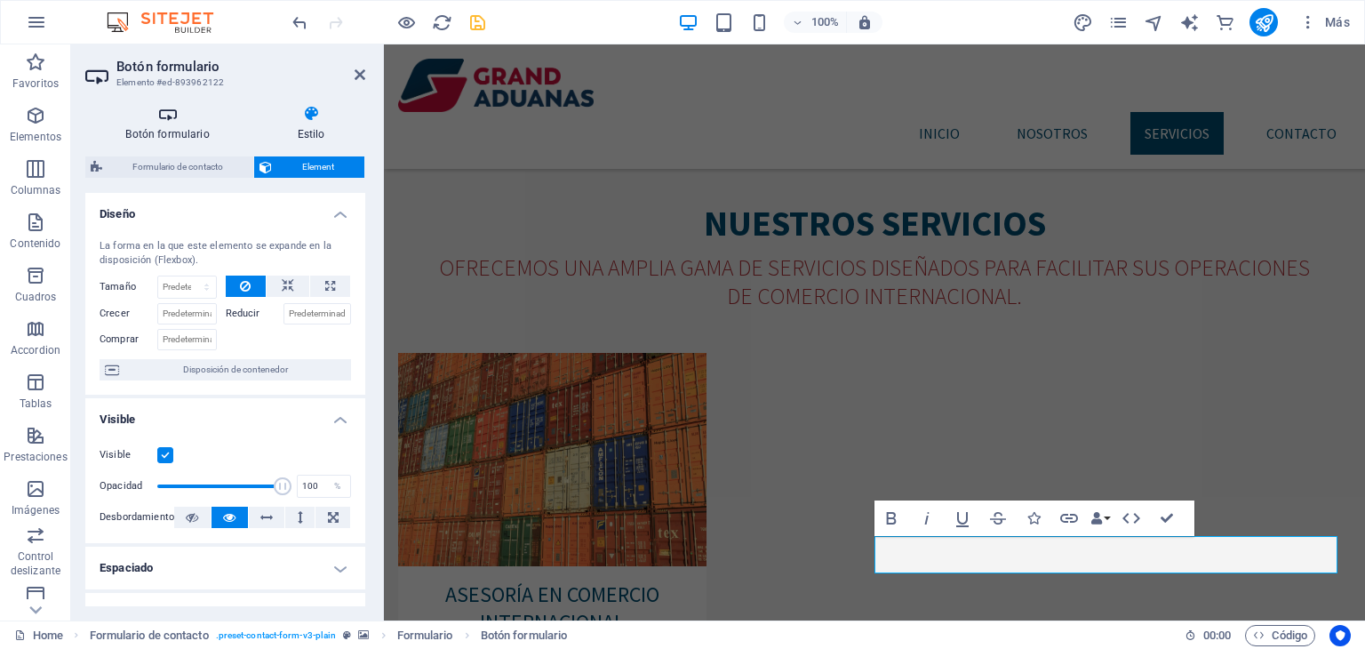
click at [149, 139] on h4 "Botón formulario" at bounding box center [171, 123] width 172 height 37
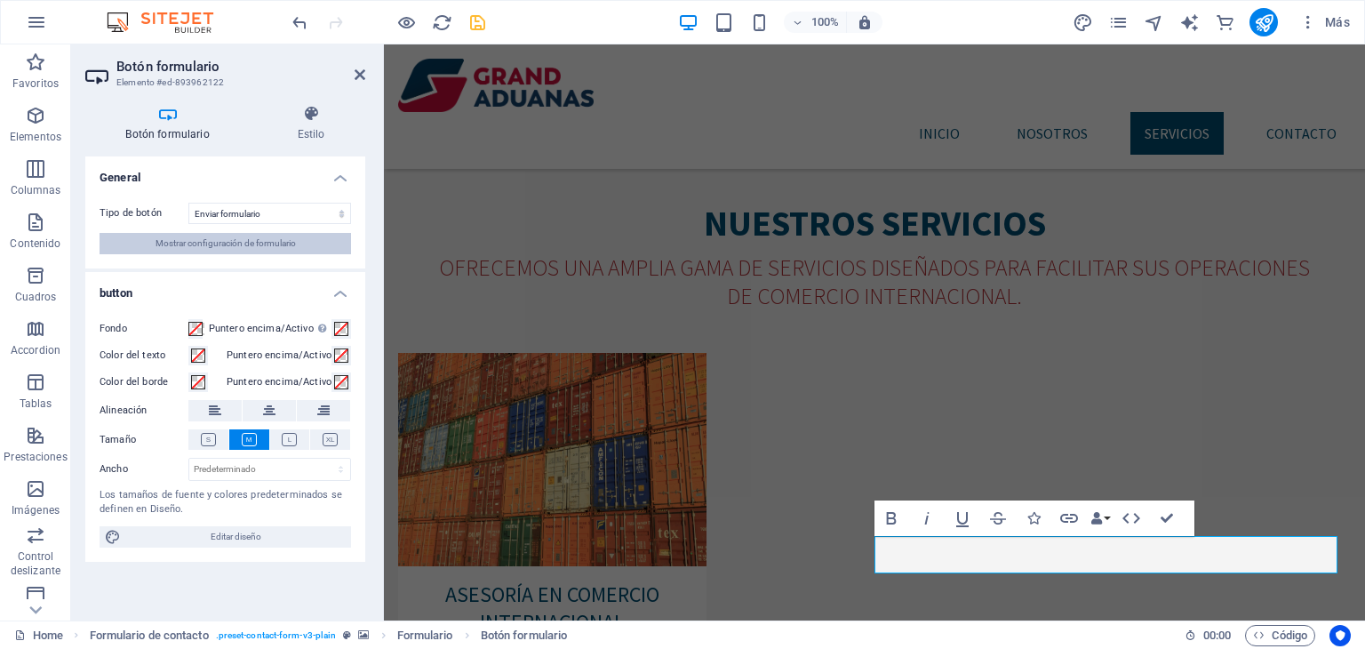
click at [268, 239] on span "Mostrar configuración de formulario" at bounding box center [226, 243] width 140 height 21
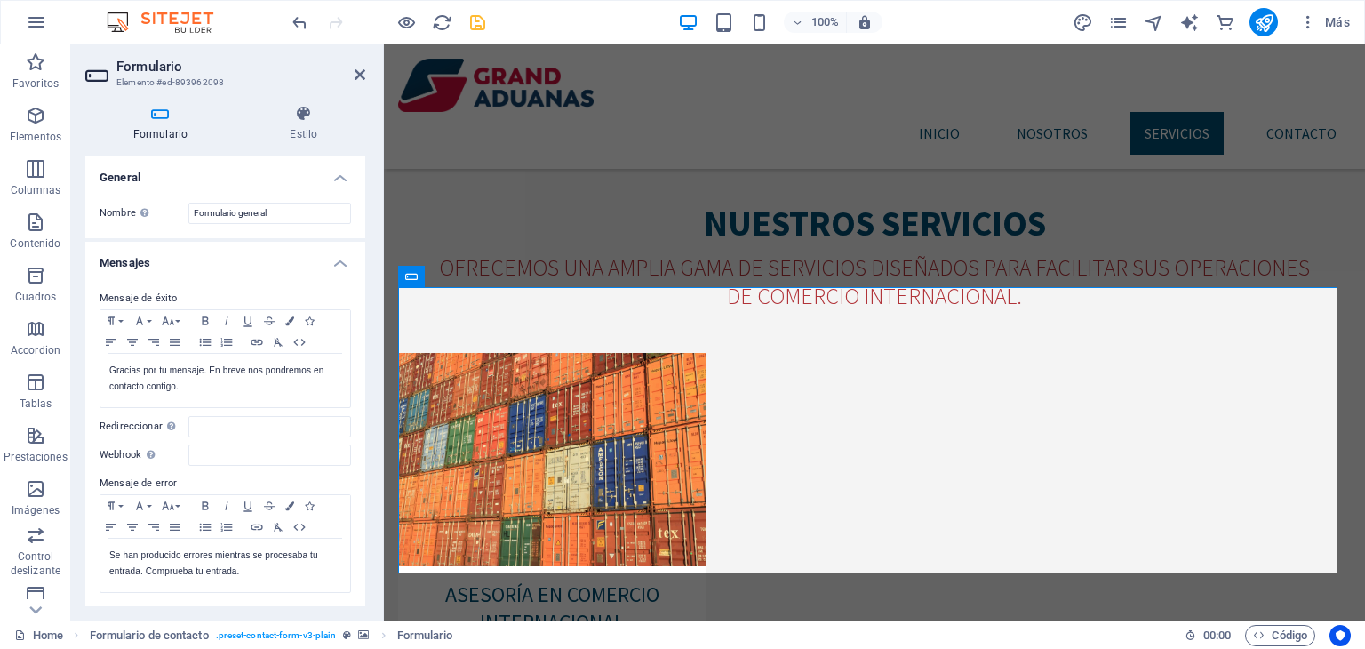
drag, startPoint x: 359, startPoint y: 202, endPoint x: 359, endPoint y: 219, distance: 16.9
click at [359, 219] on div "Nombre Define un nombre para el formulario. Formulario general" at bounding box center [225, 213] width 280 height 50
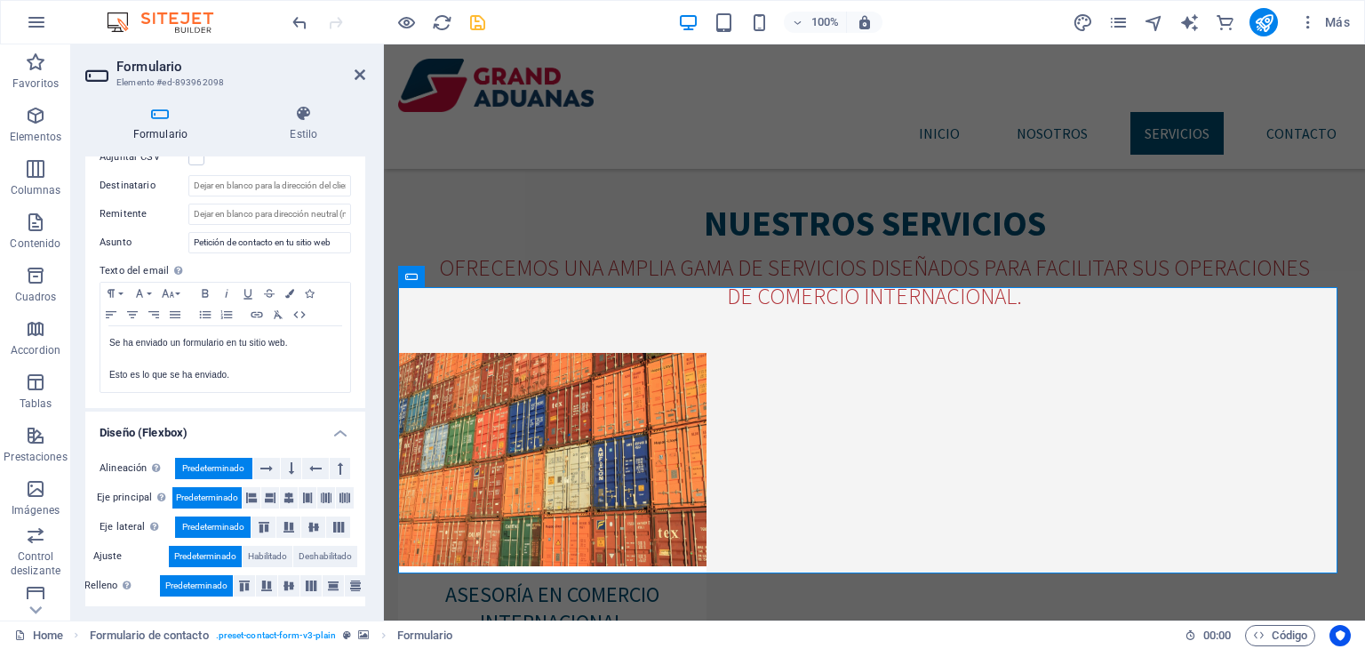
scroll to position [543, 0]
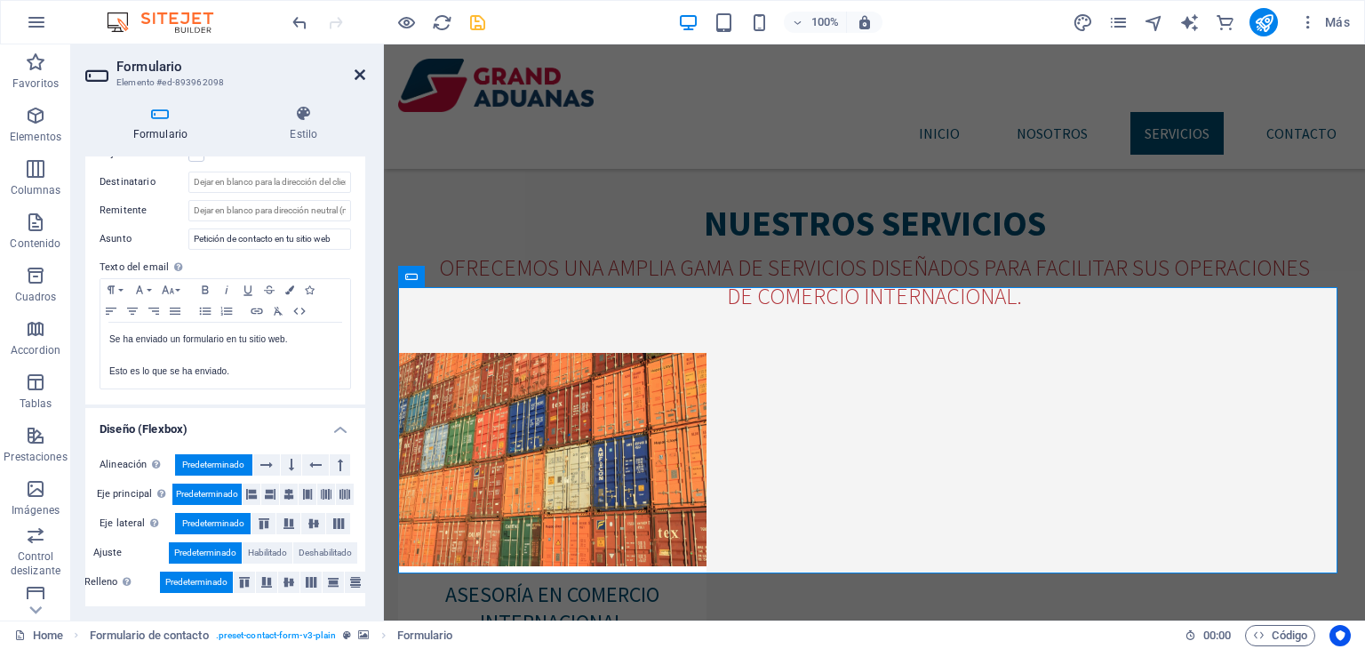
click at [363, 73] on icon at bounding box center [360, 75] width 11 height 14
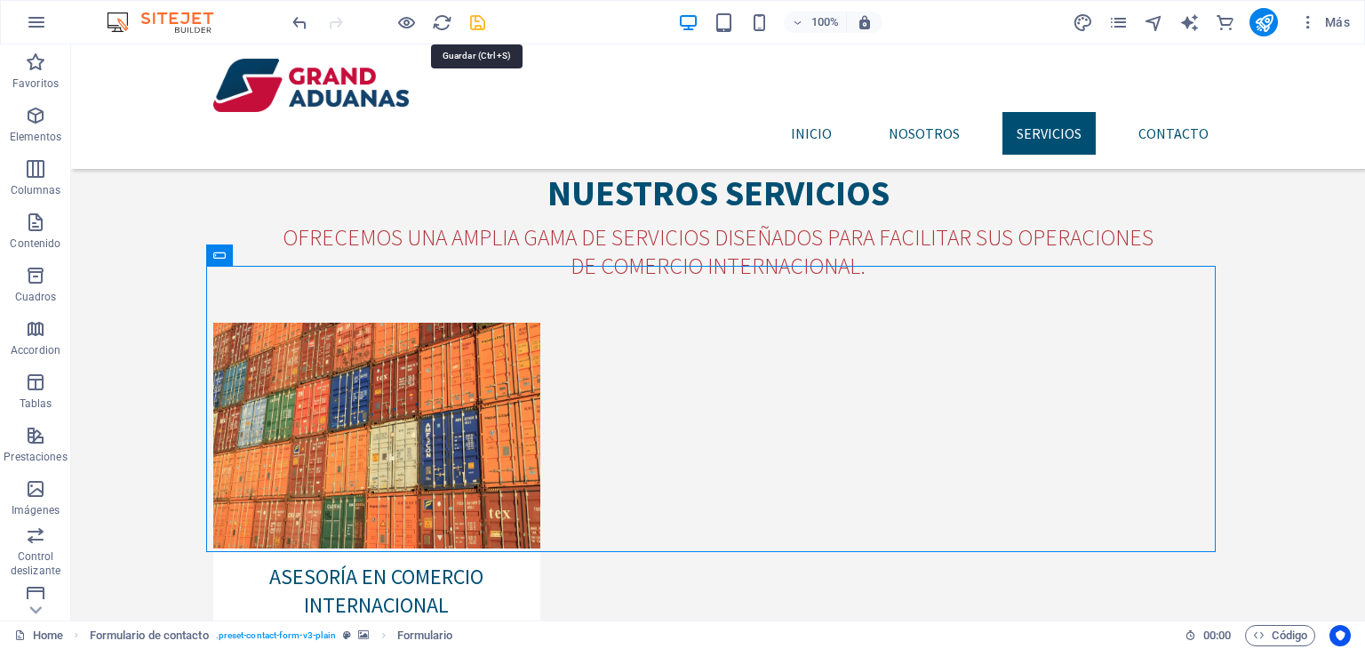
click at [483, 13] on icon "save" at bounding box center [477, 22] width 20 height 20
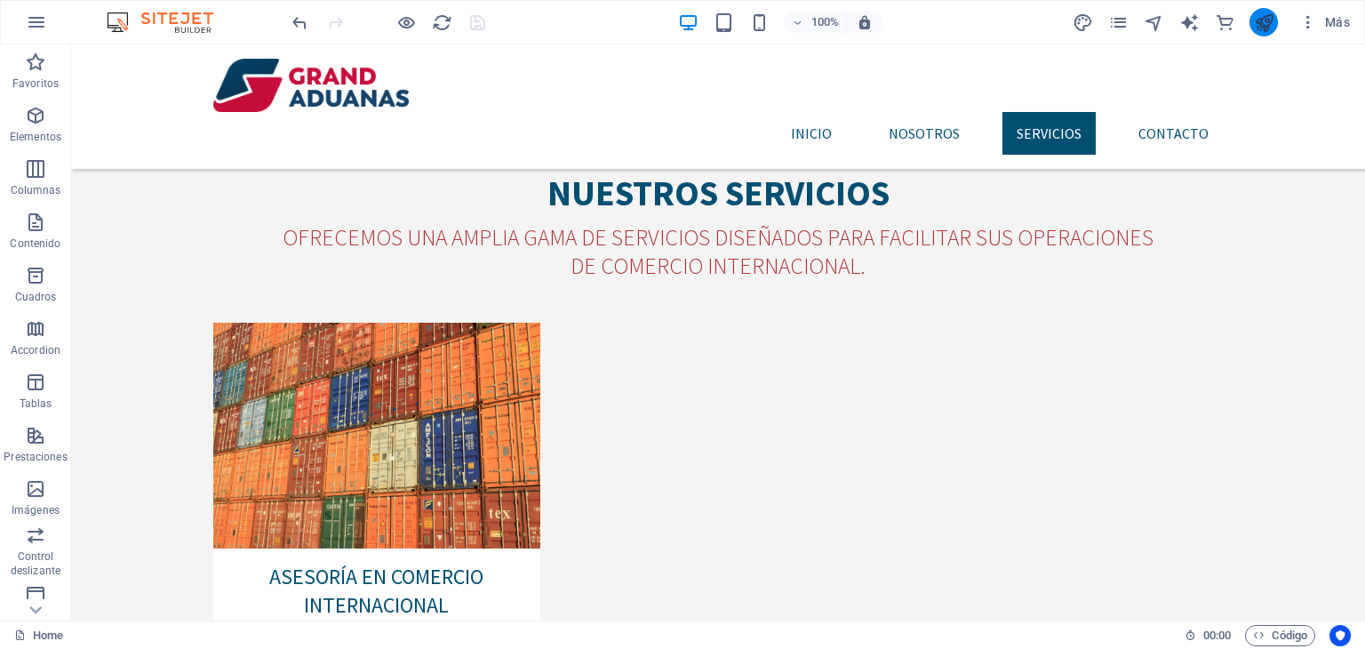
click at [1276, 25] on button "publish" at bounding box center [1263, 22] width 28 height 28
